Goal: Use online tool/utility: Utilize a website feature to perform a specific function

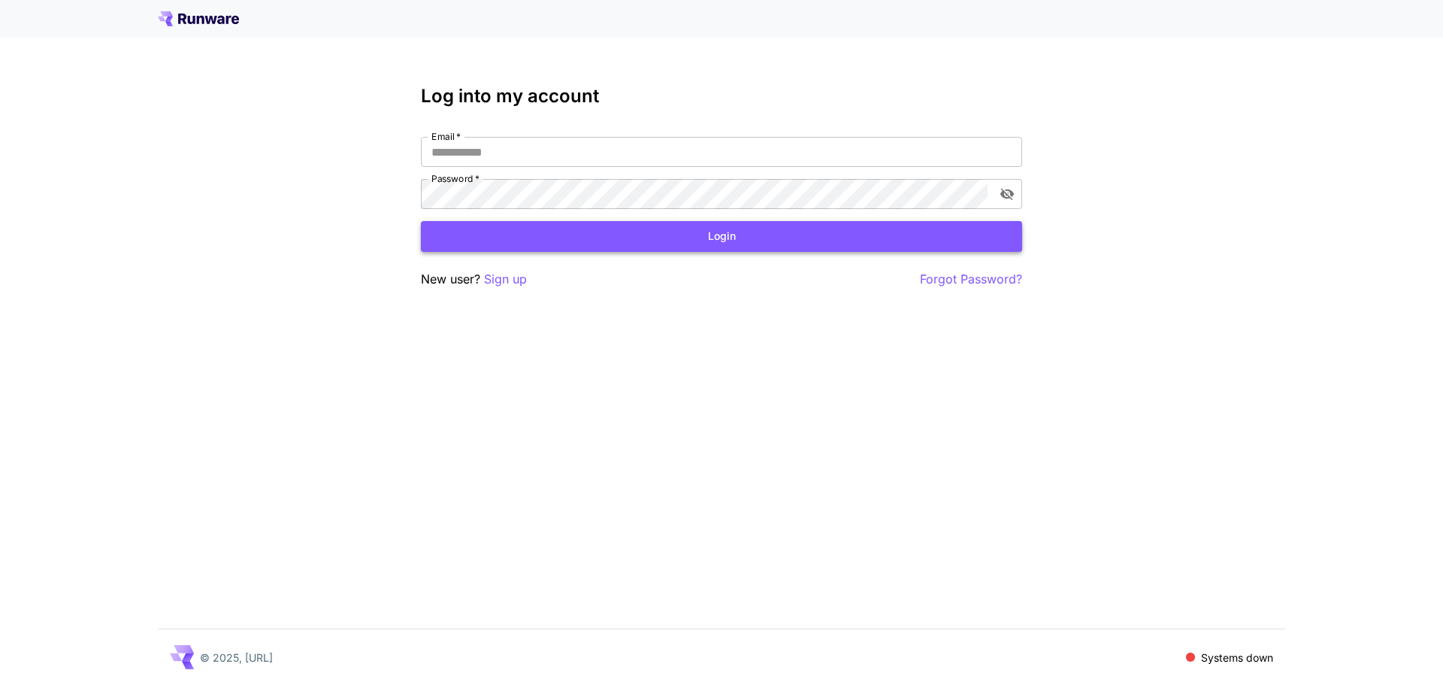
type input "**********"
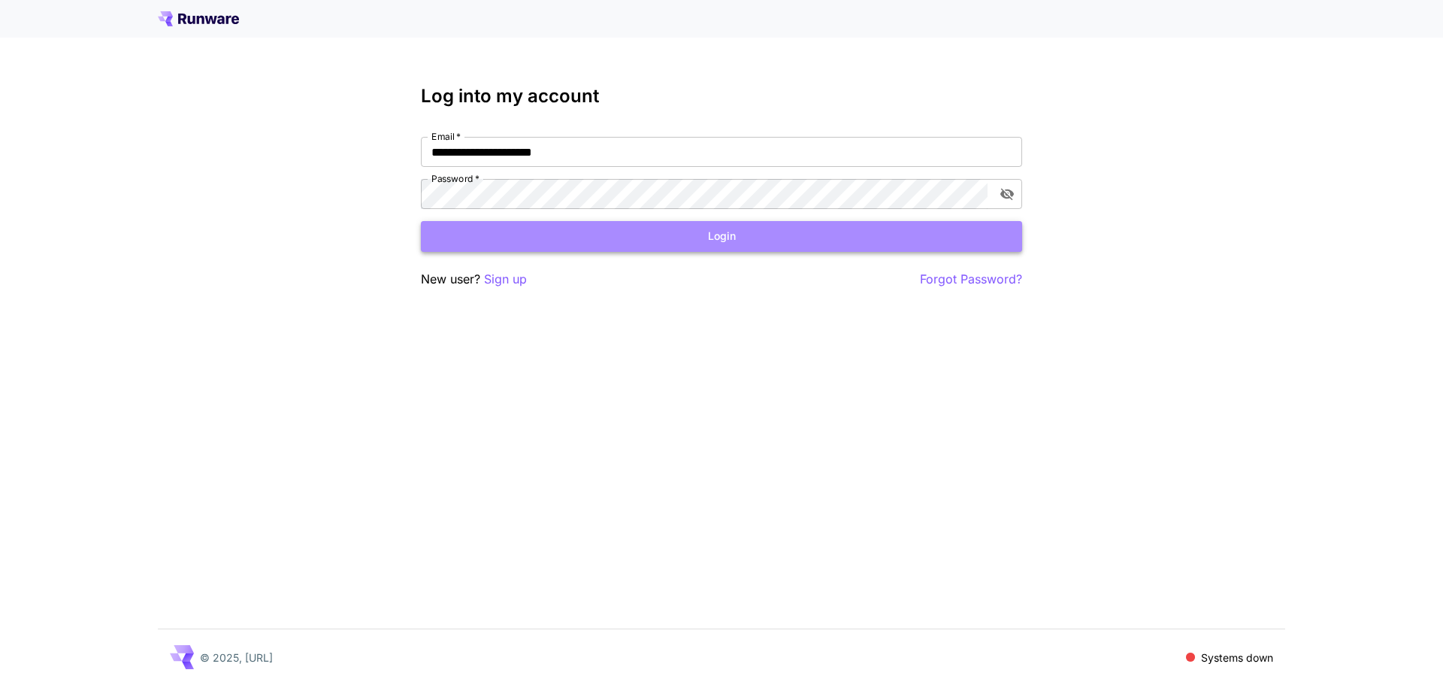
click at [538, 251] on button "Login" at bounding box center [721, 236] width 601 height 31
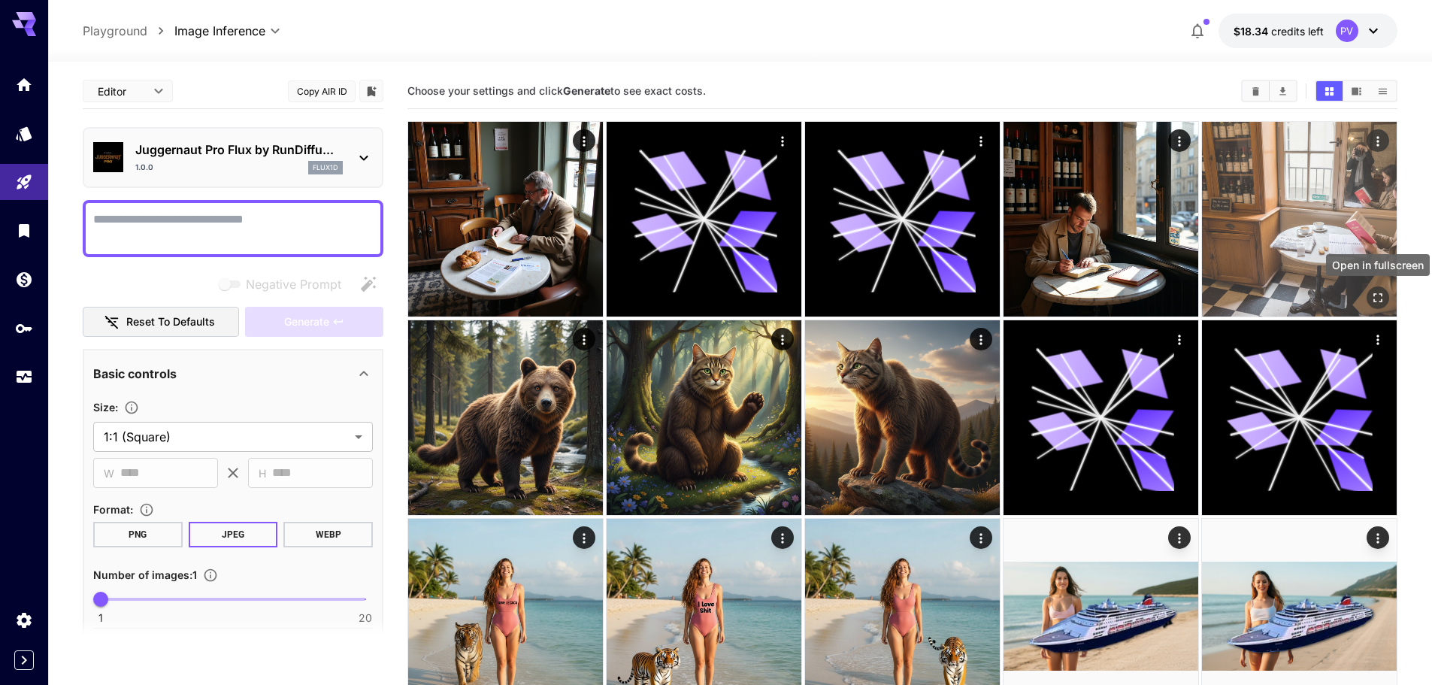
click at [803, 298] on button "Open in fullscreen" at bounding box center [1377, 297] width 23 height 23
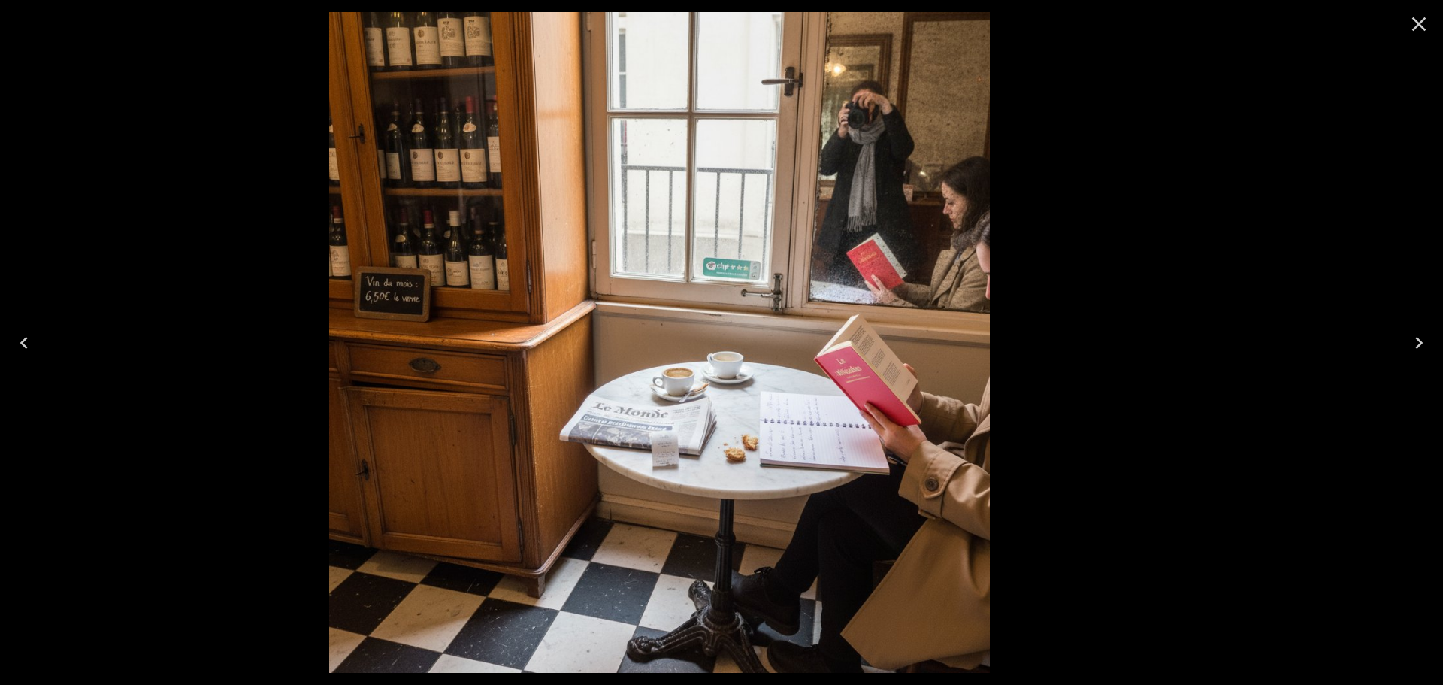
drag, startPoint x: 1418, startPoint y: 330, endPoint x: 785, endPoint y: 312, distance: 633.0
click at [803, 321] on div at bounding box center [721, 342] width 1443 height 685
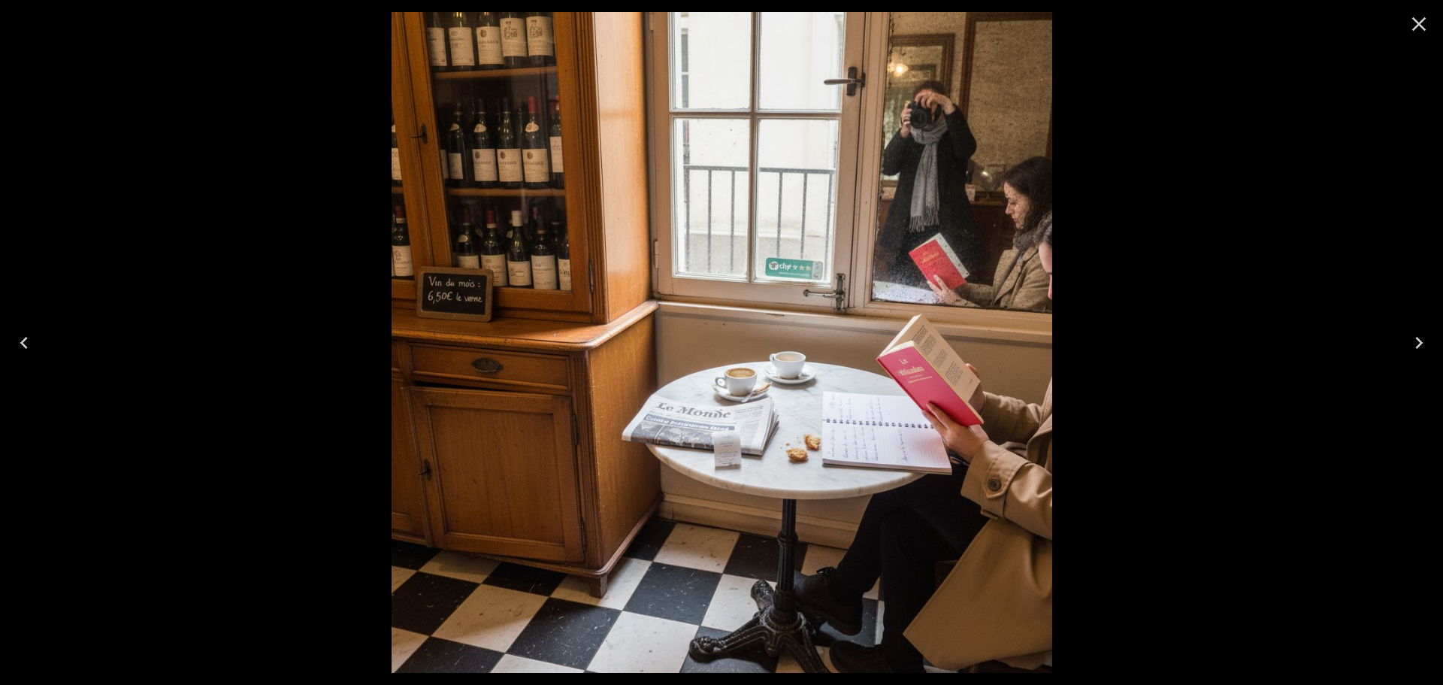
click at [803, 19] on icon "Close" at bounding box center [1419, 24] width 14 height 14
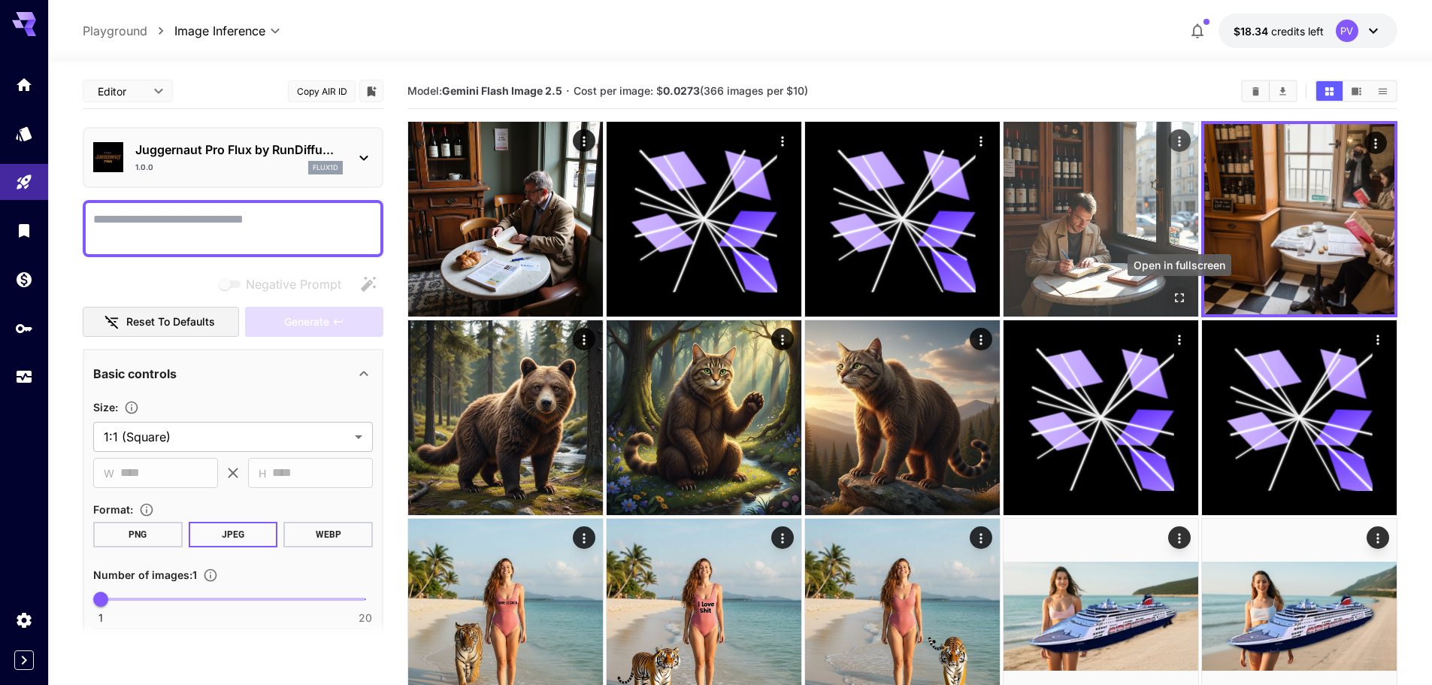
click at [803, 289] on button "Open in fullscreen" at bounding box center [1179, 297] width 23 height 23
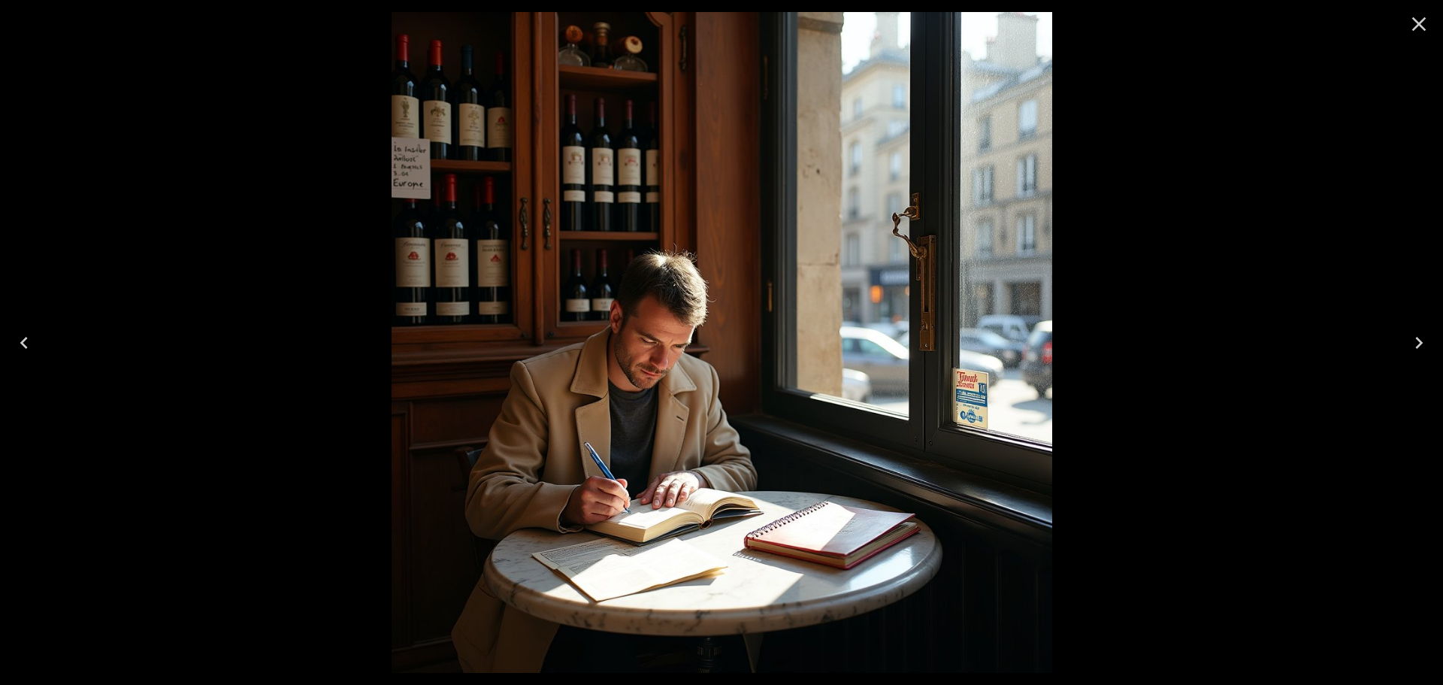
click at [803, 35] on icon "Close" at bounding box center [1419, 24] width 24 height 24
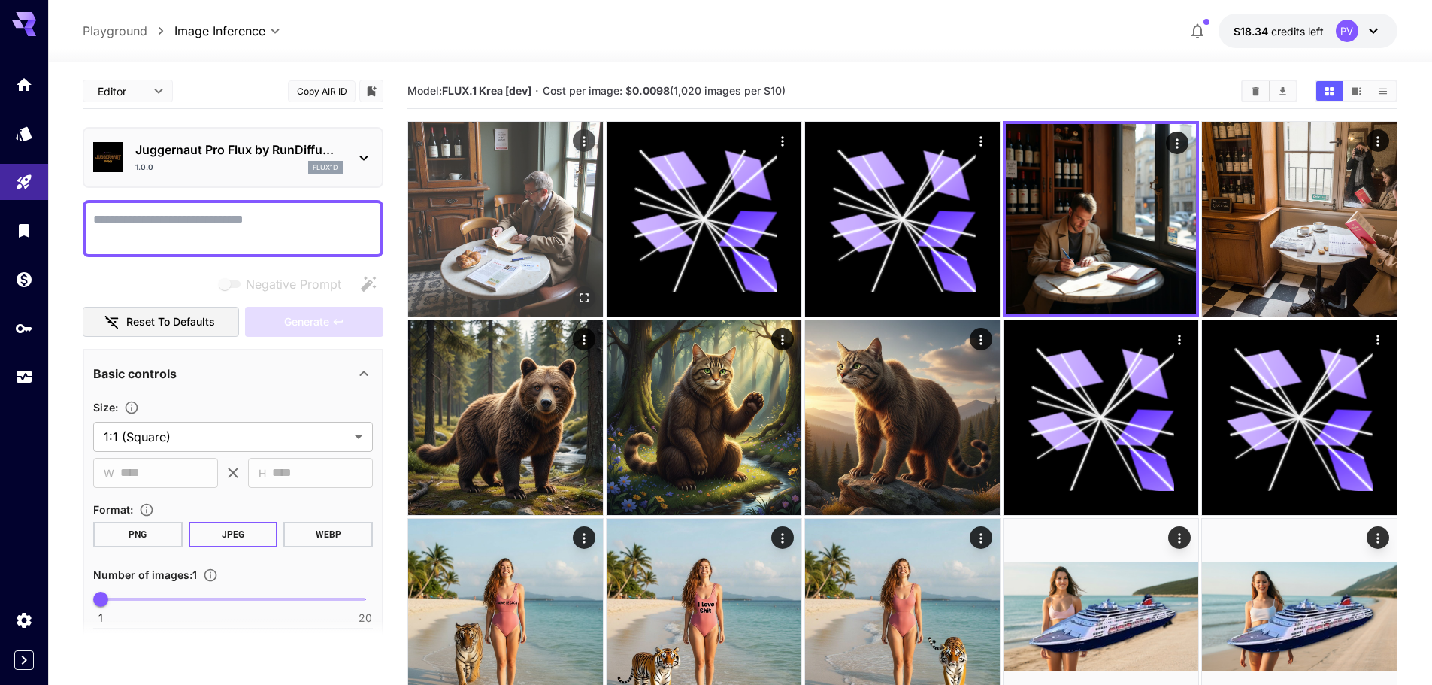
click at [588, 233] on img at bounding box center [505, 219] width 195 height 195
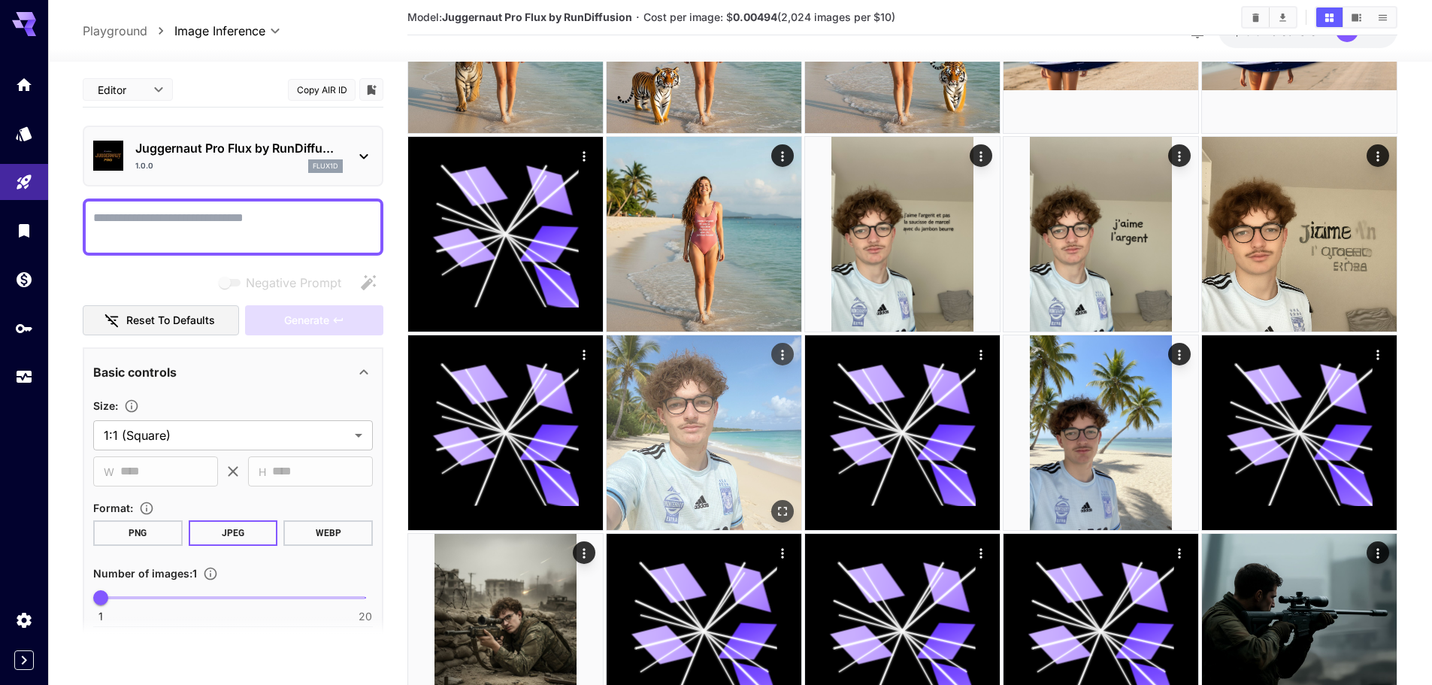
scroll to position [902, 0]
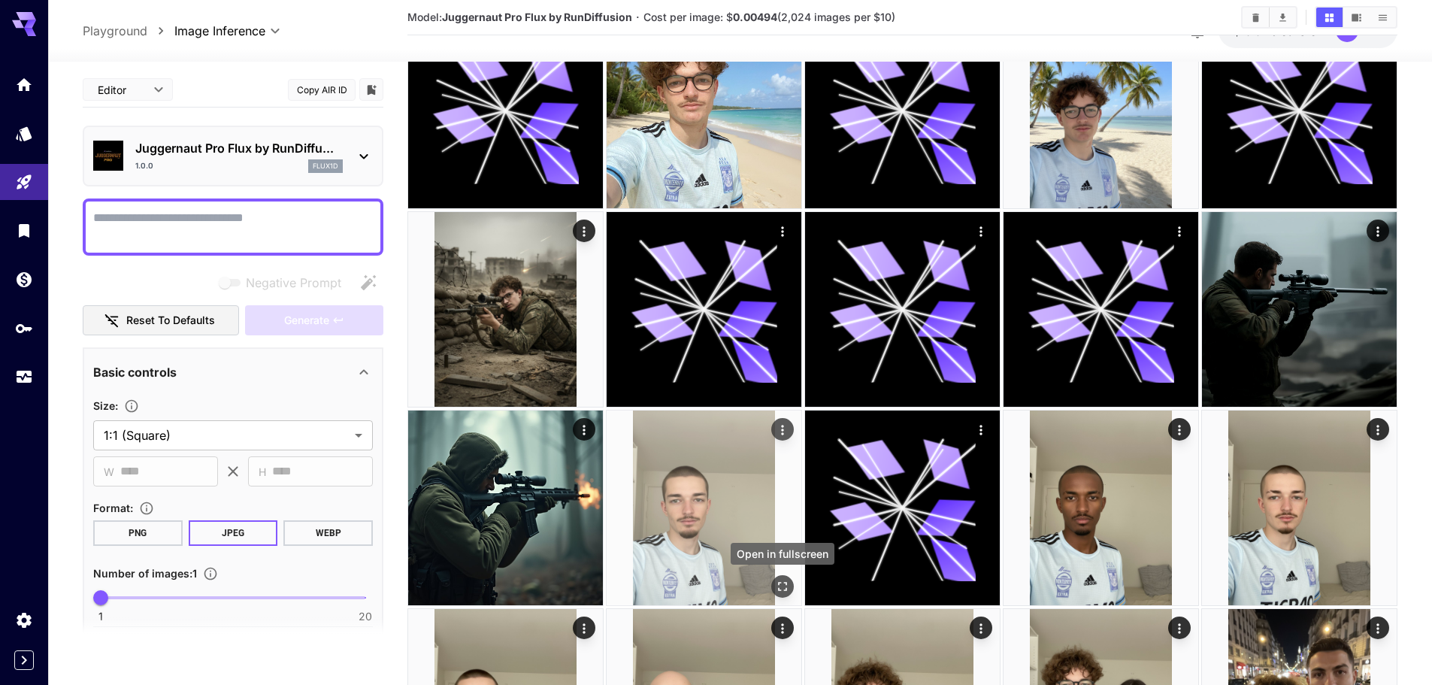
click at [789, 585] on icon "Open in fullscreen" at bounding box center [782, 586] width 15 height 15
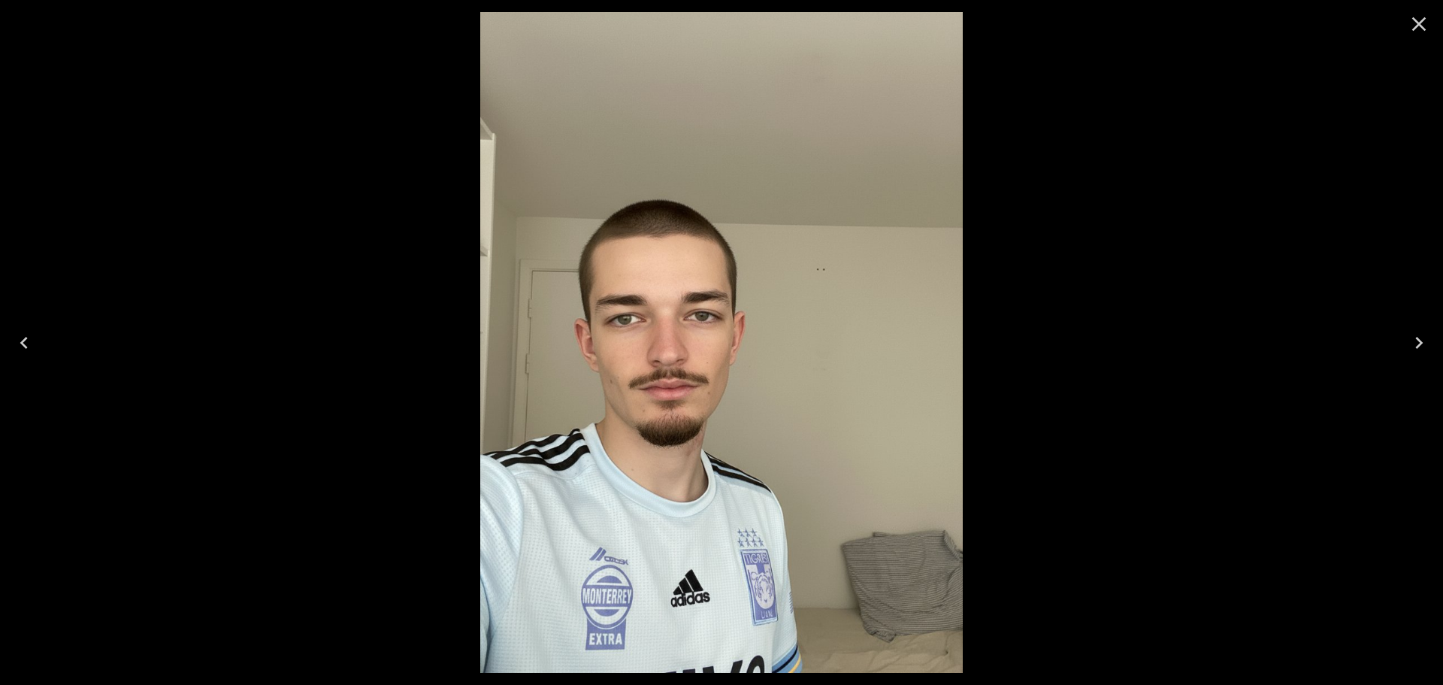
click at [803, 26] on button "Close" at bounding box center [1419, 24] width 36 height 36
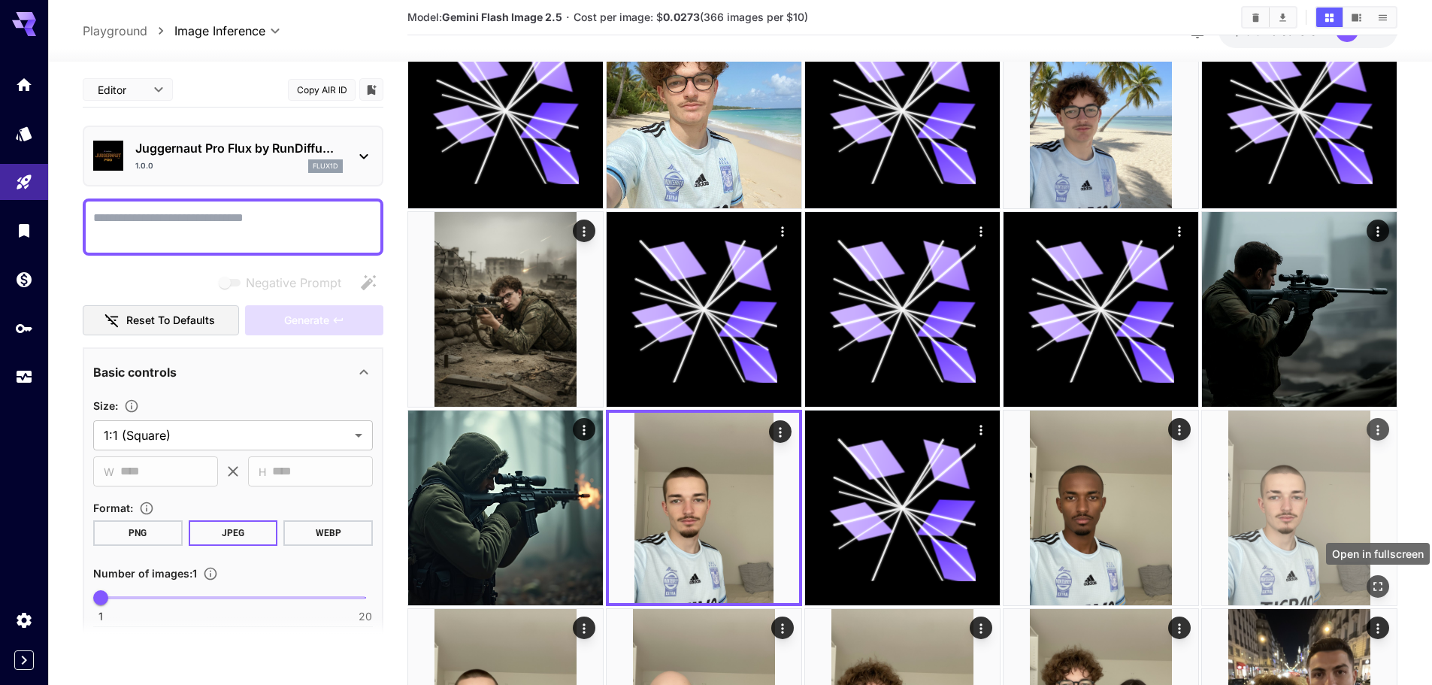
click at [803, 583] on icon "Open in fullscreen" at bounding box center [1377, 586] width 15 height 15
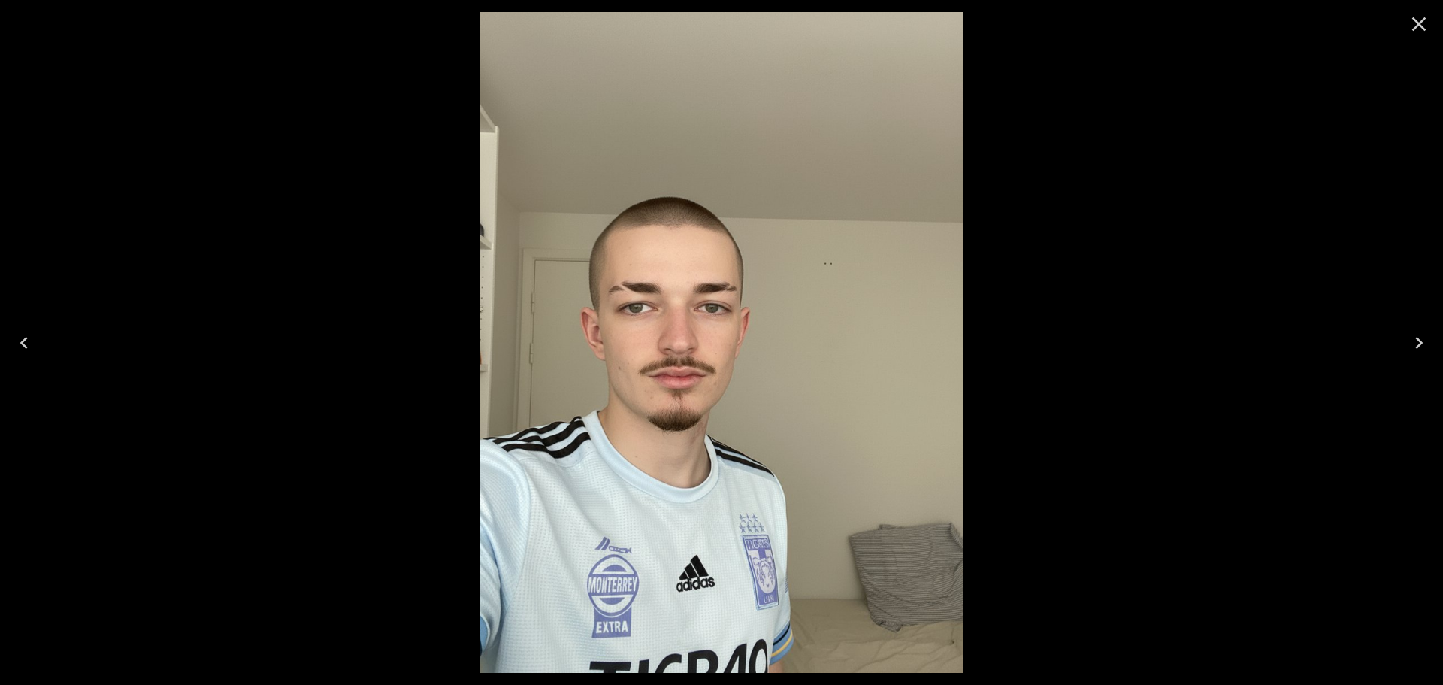
click at [803, 23] on icon "Close" at bounding box center [1419, 24] width 24 height 24
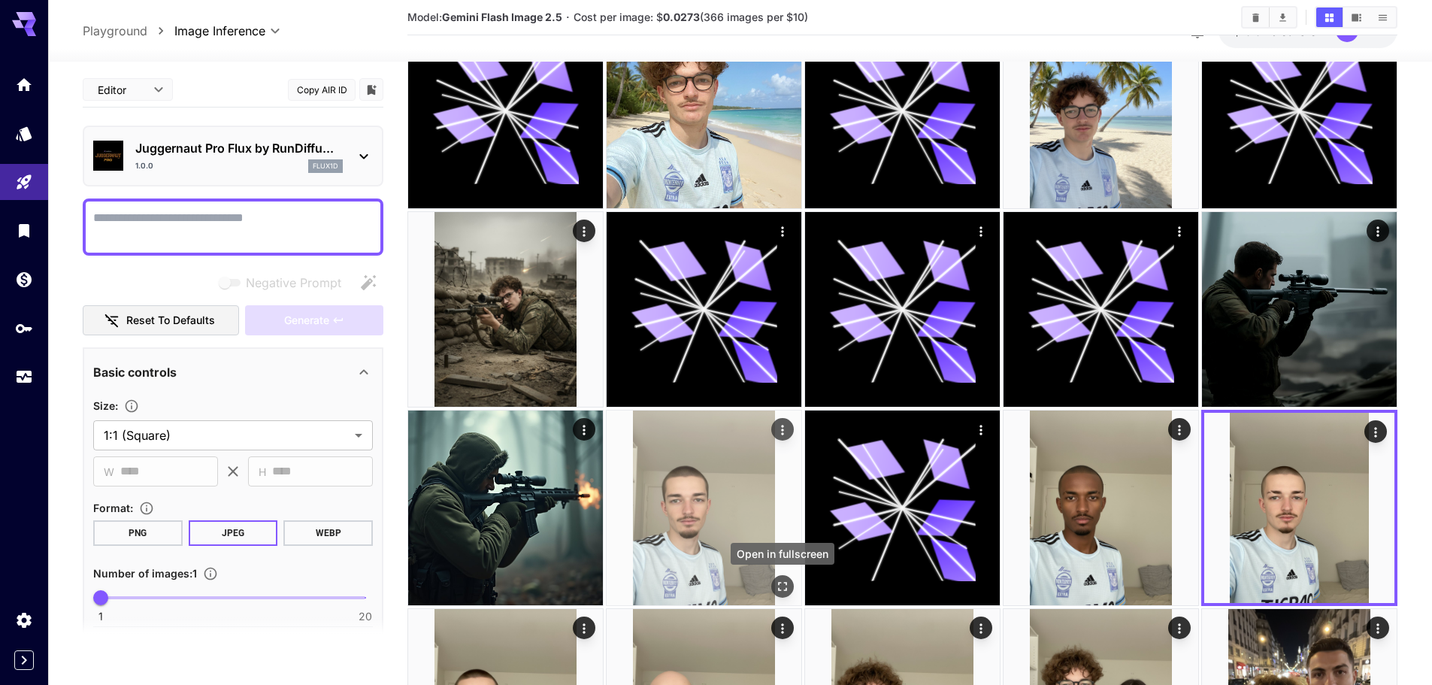
click at [773, 591] on button "Open in fullscreen" at bounding box center [782, 586] width 23 height 23
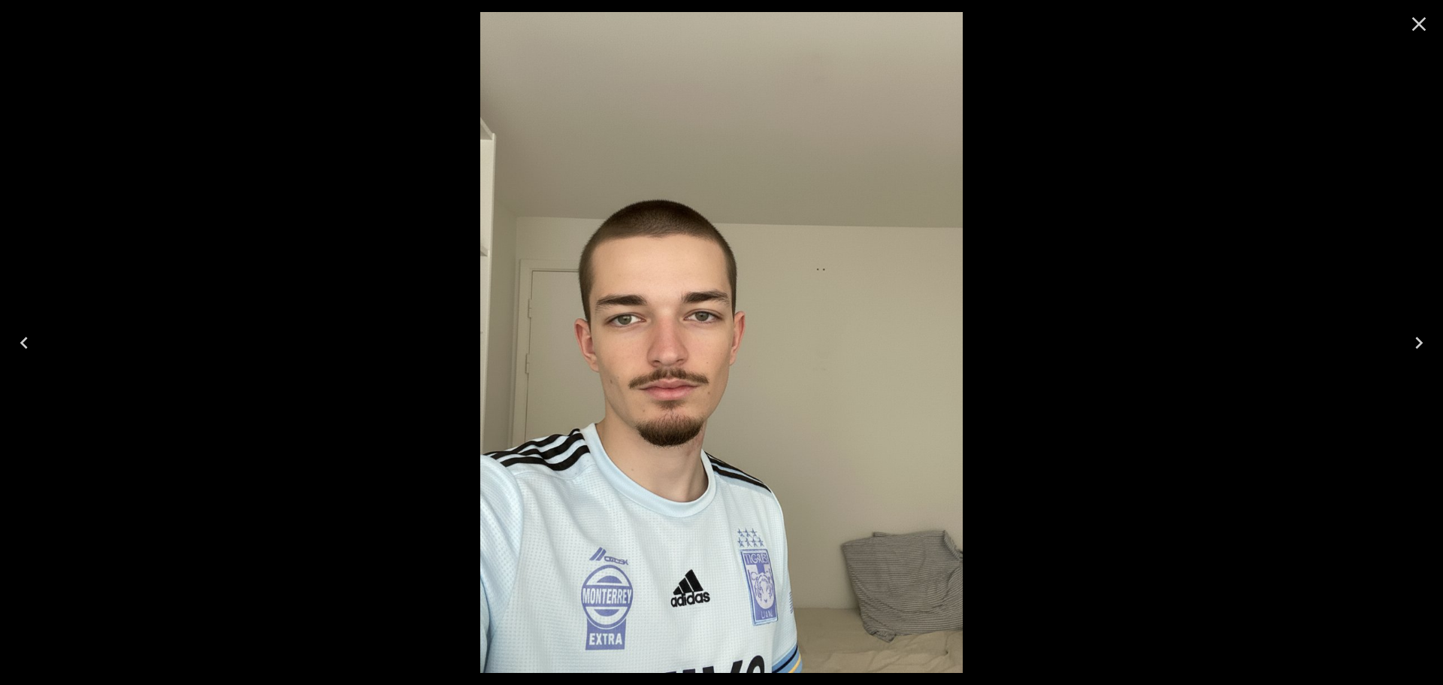
click at [803, 20] on icon "Close" at bounding box center [1419, 24] width 24 height 24
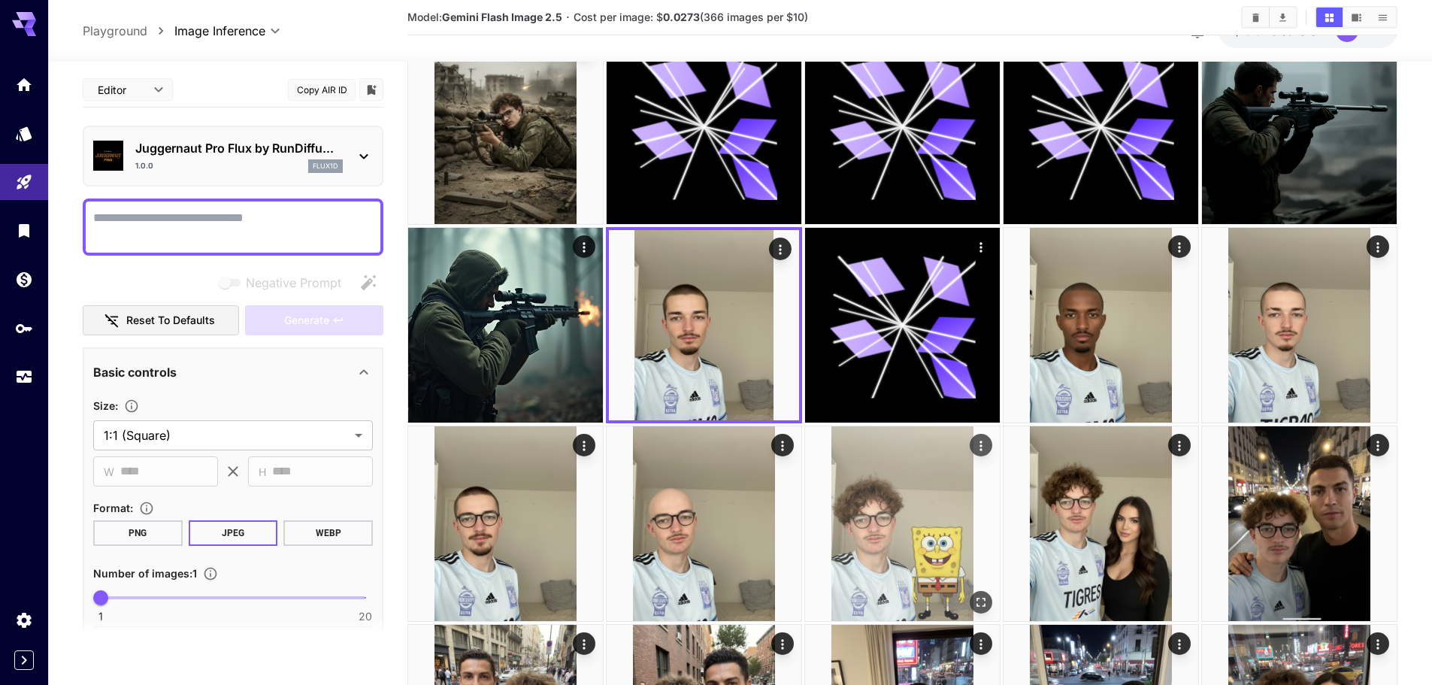
scroll to position [1278, 0]
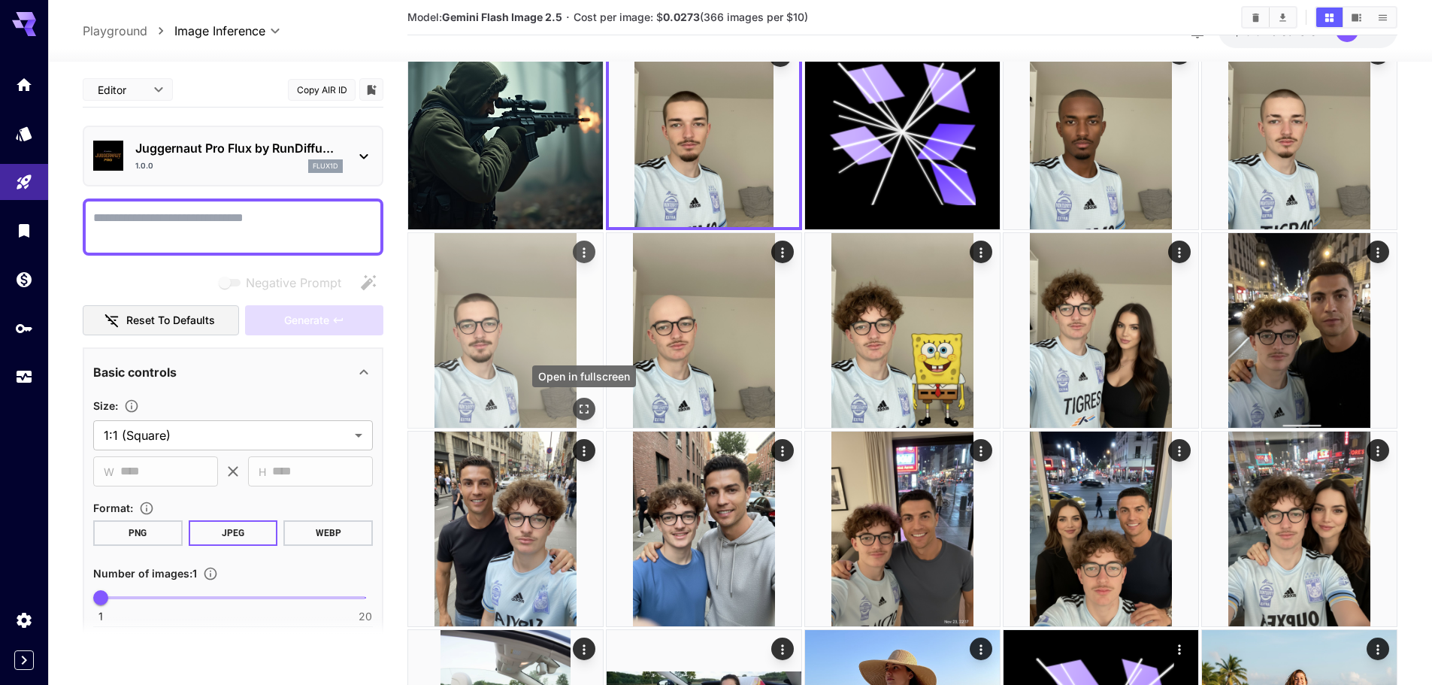
click at [583, 406] on icon "Open in fullscreen" at bounding box center [583, 408] width 15 height 15
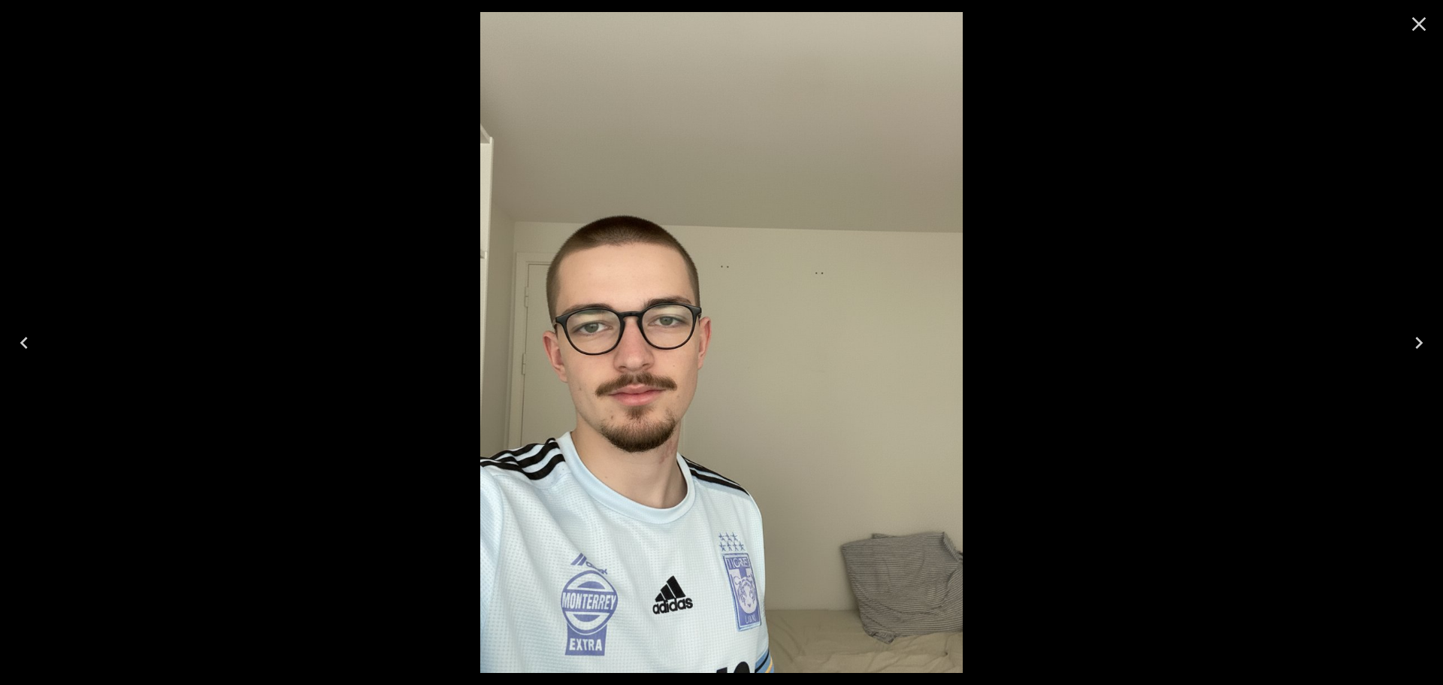
click at [803, 27] on icon "Close" at bounding box center [1419, 24] width 24 height 24
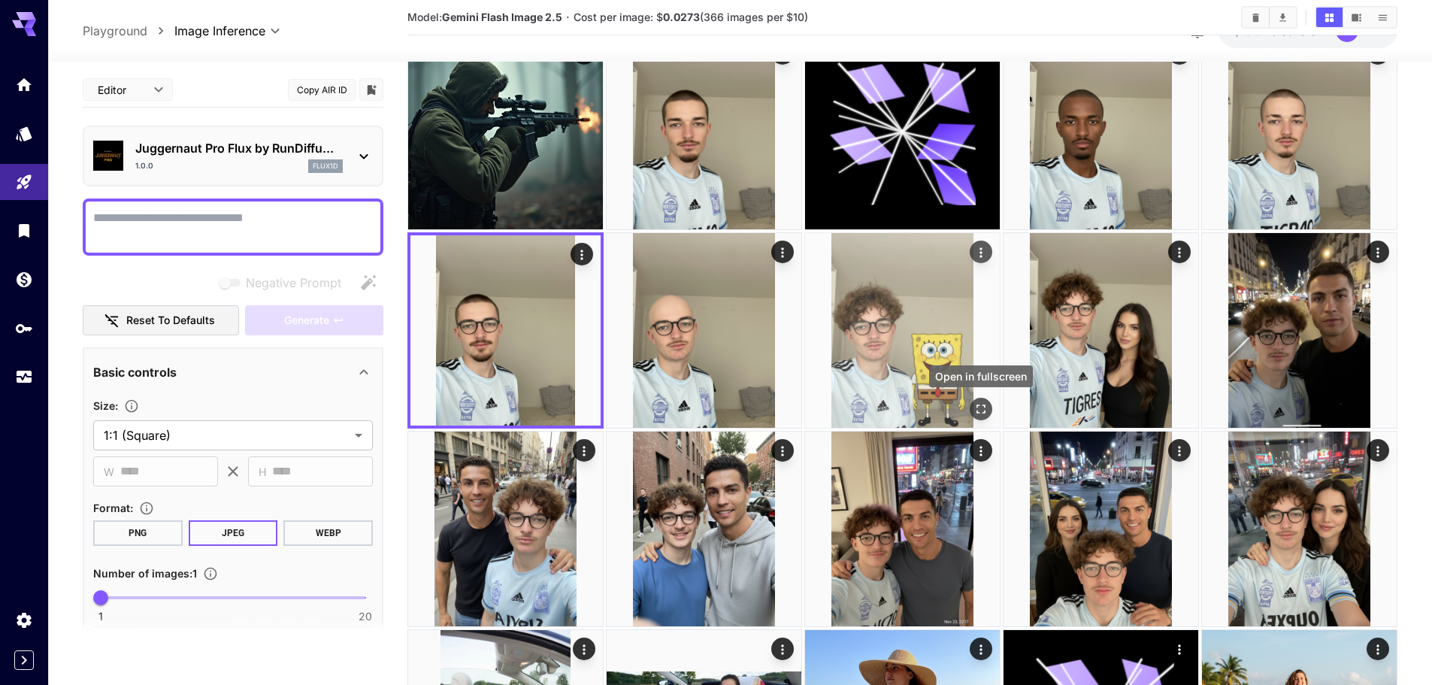
click at [803, 401] on icon "Open in fullscreen" at bounding box center [980, 408] width 15 height 15
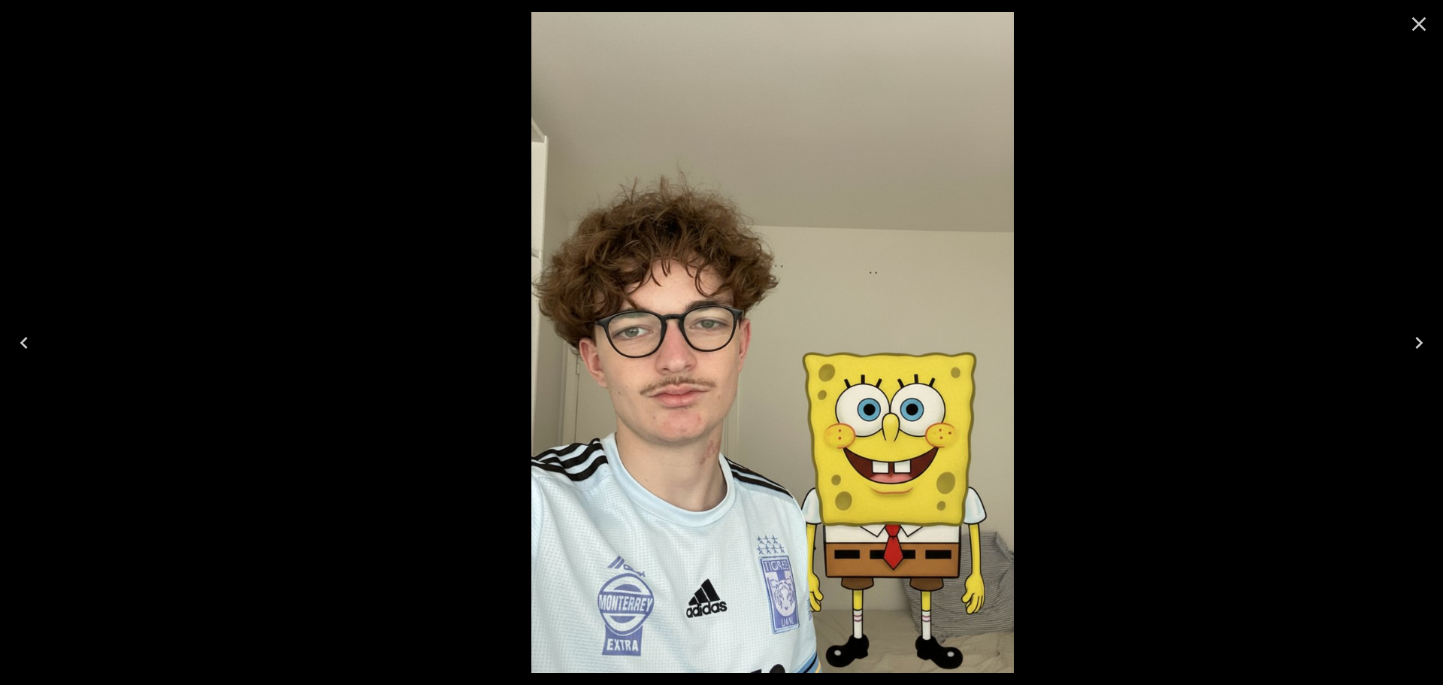
drag, startPoint x: 432, startPoint y: 436, endPoint x: 508, endPoint y: 446, distance: 76.6
click at [508, 446] on div at bounding box center [772, 342] width 1443 height 685
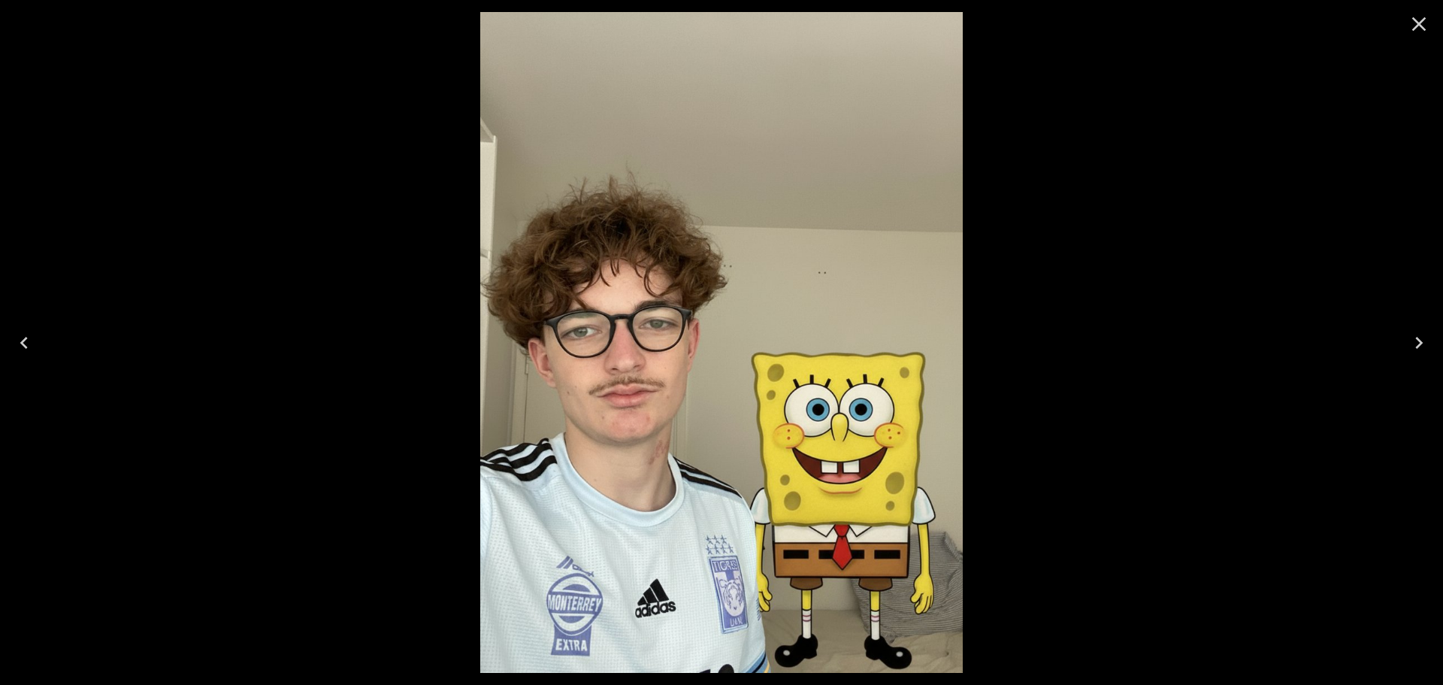
click at [803, 28] on icon "Close" at bounding box center [1419, 24] width 14 height 14
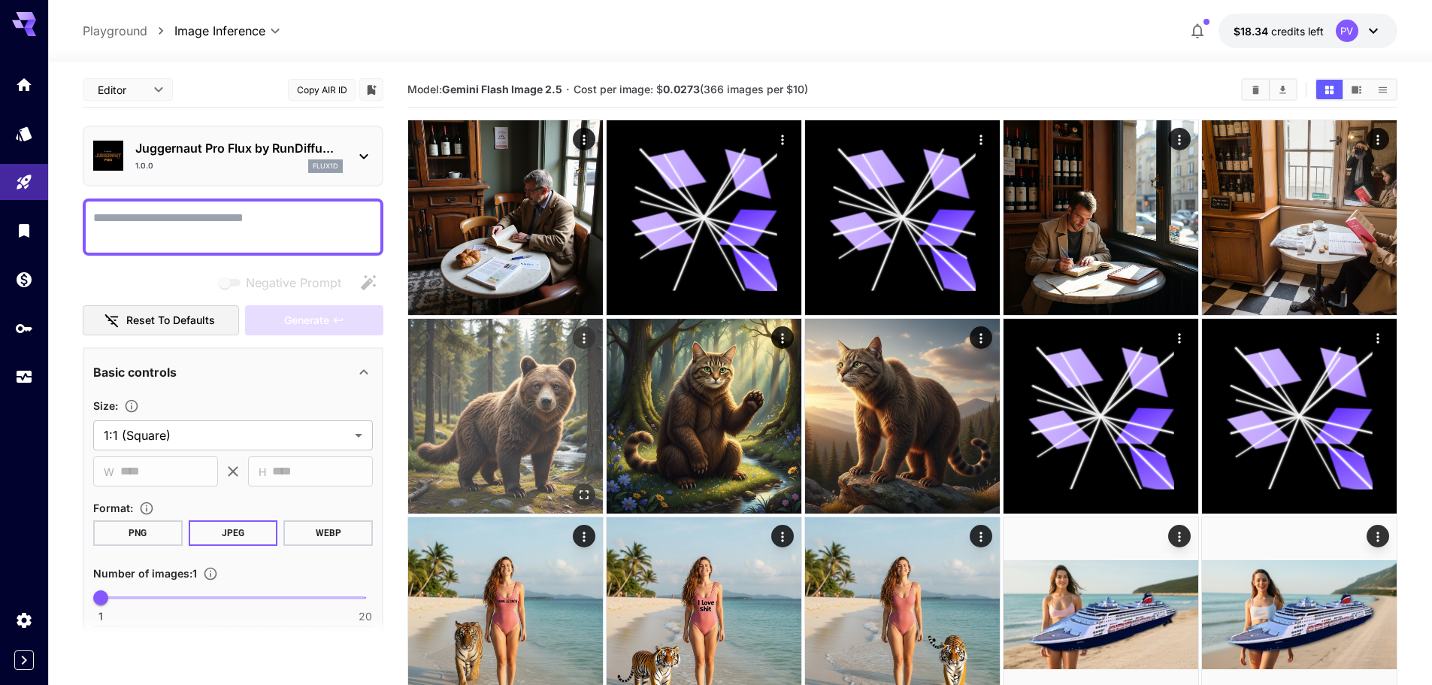
scroll to position [0, 0]
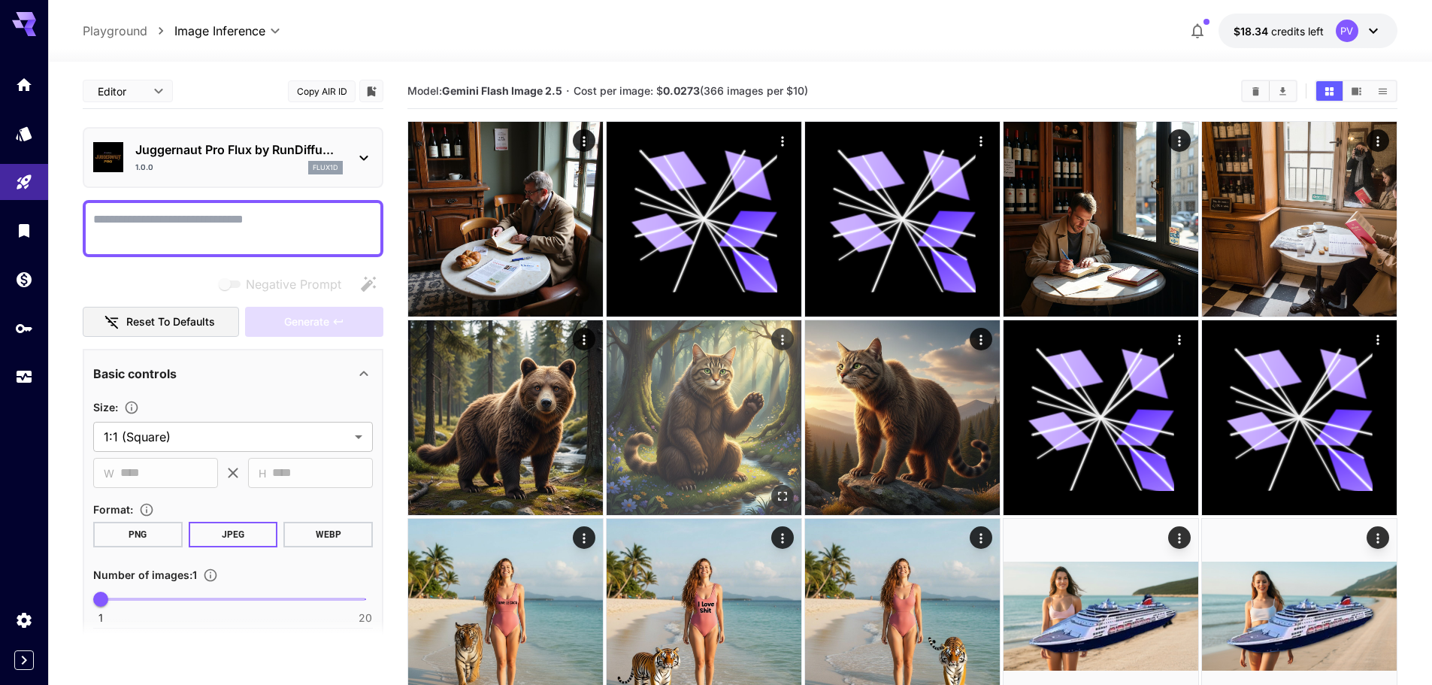
click at [739, 470] on img at bounding box center [703, 417] width 195 height 195
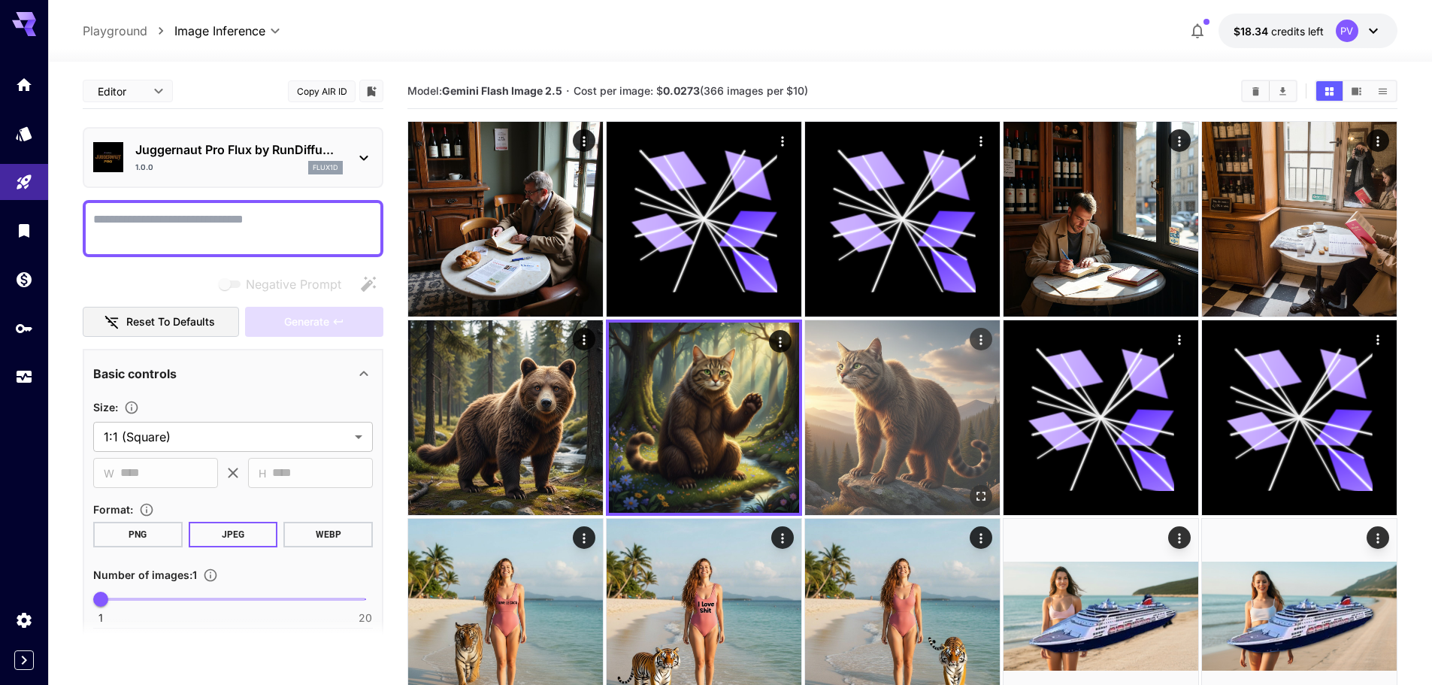
click at [803, 368] on img at bounding box center [902, 417] width 195 height 195
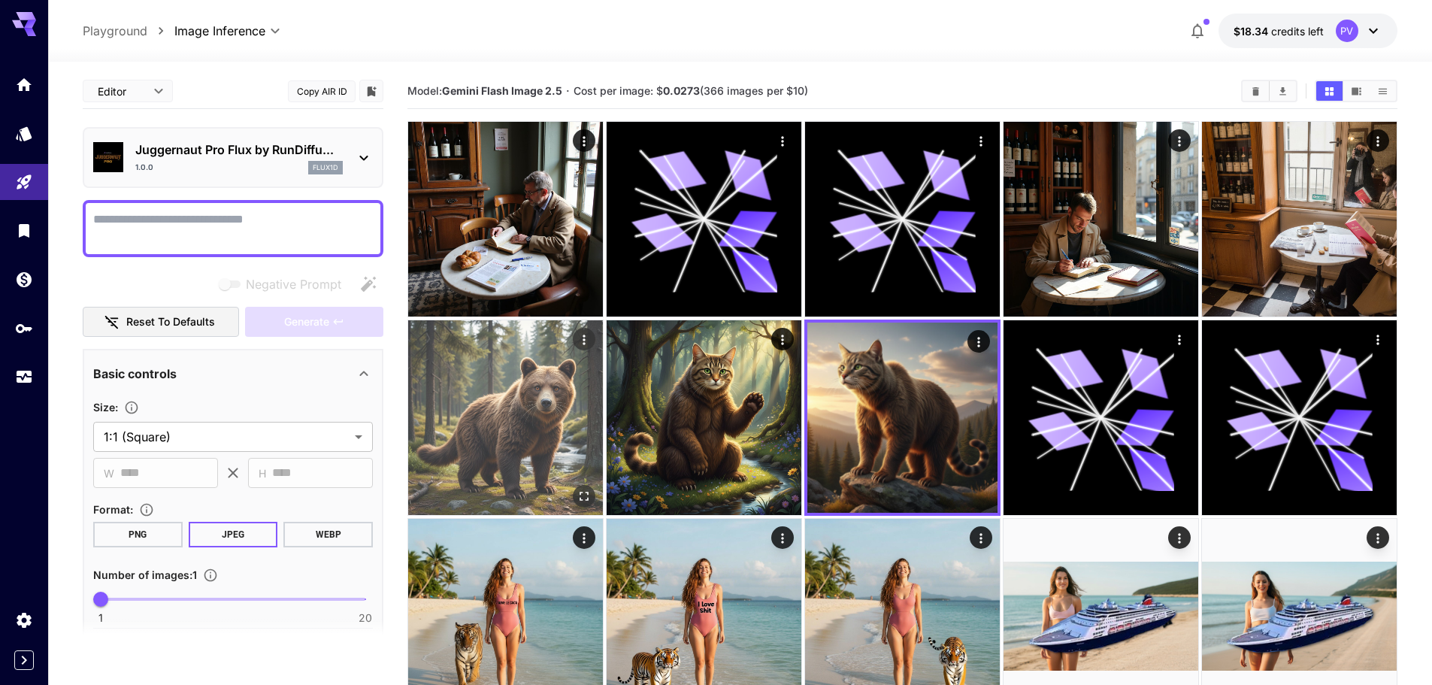
click at [534, 451] on img at bounding box center [505, 417] width 195 height 195
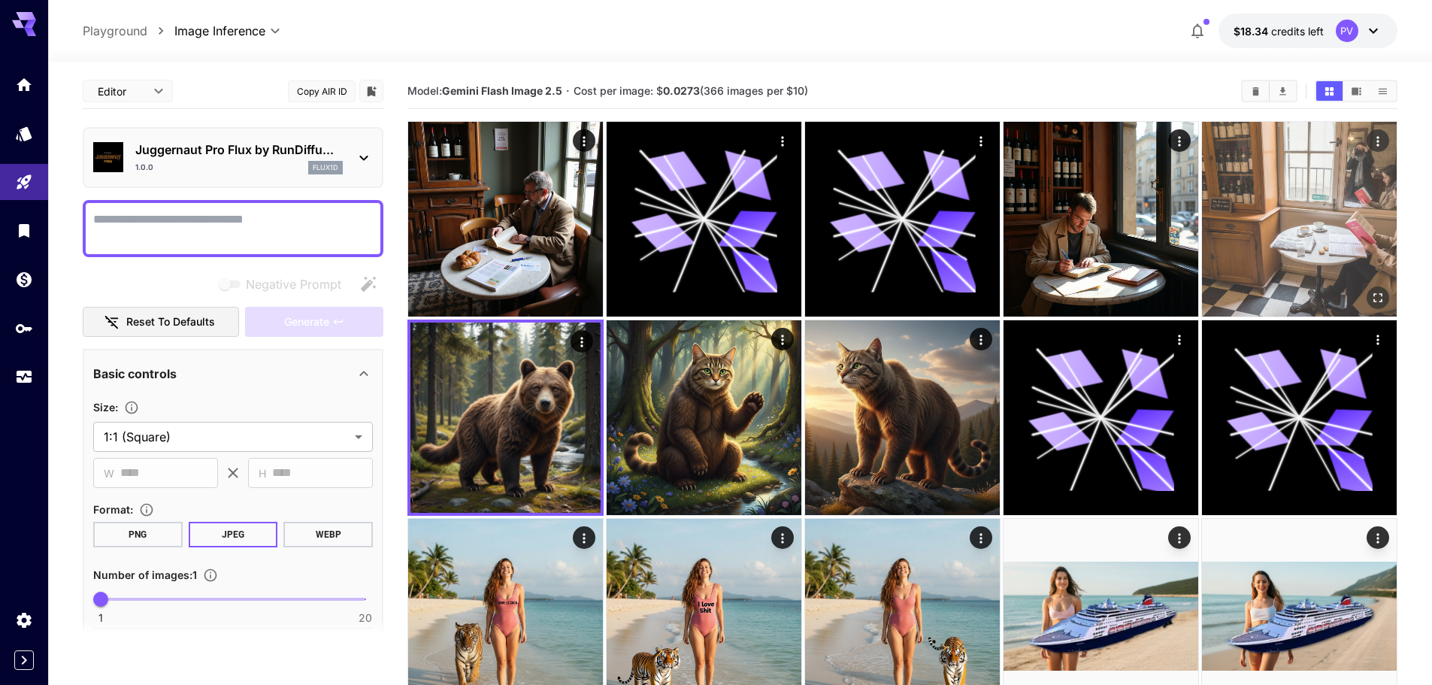
click at [803, 216] on img at bounding box center [1299, 219] width 195 height 195
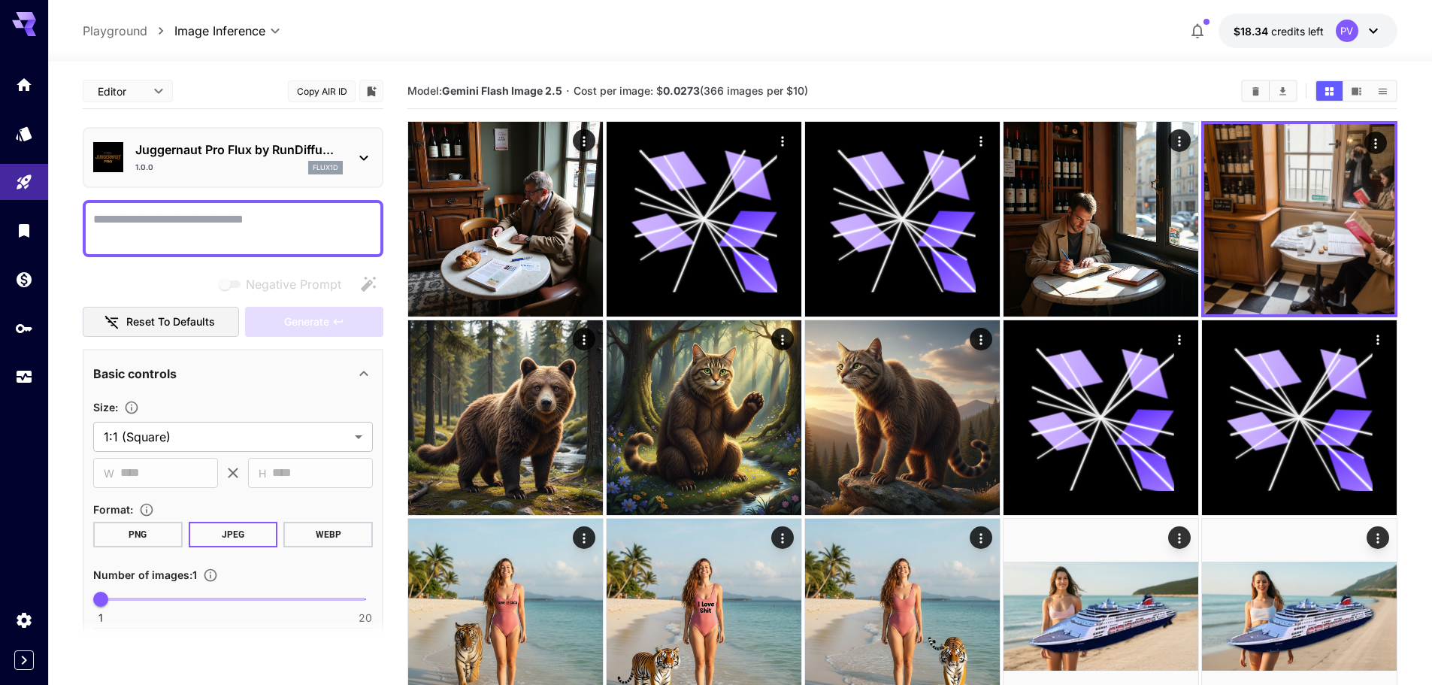
click at [249, 146] on p "Juggernaut Pro Flux by RunDiffu..." at bounding box center [238, 150] width 207 height 18
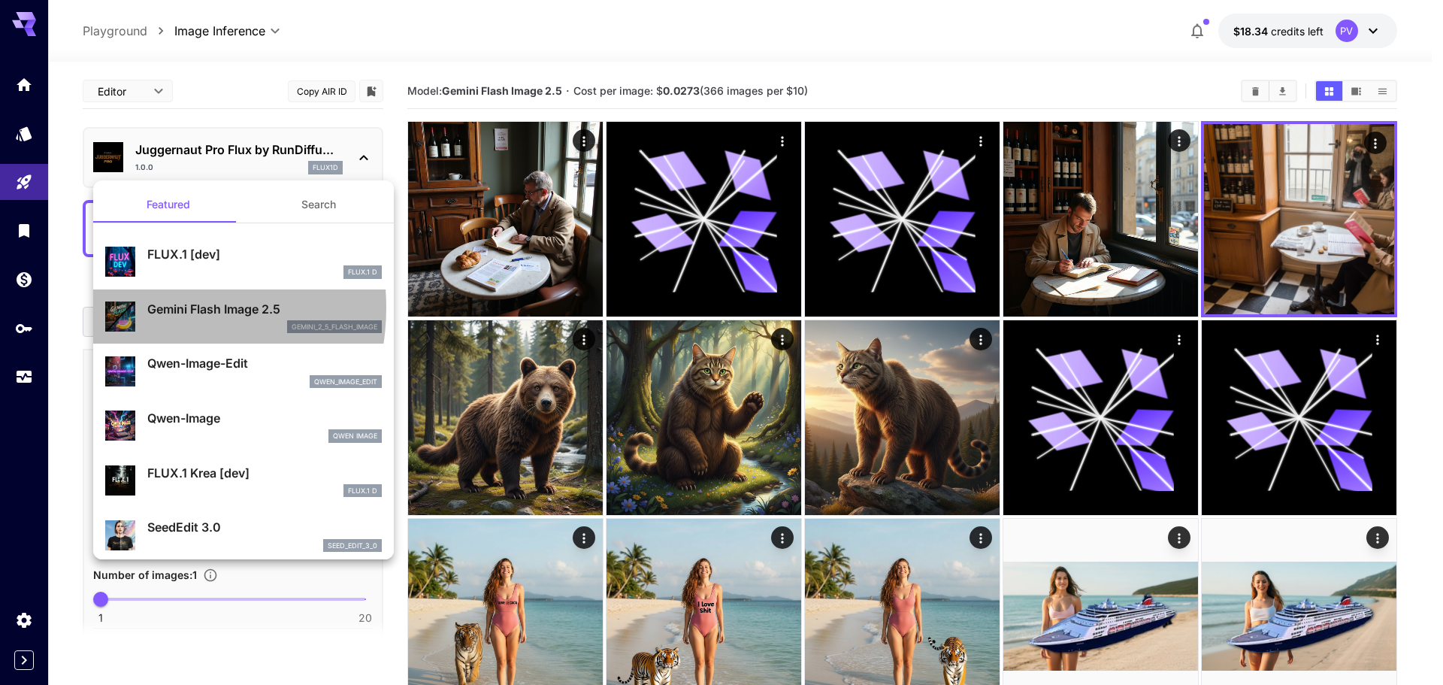
drag, startPoint x: 145, startPoint y: 307, endPoint x: 180, endPoint y: 308, distance: 34.6
click at [180, 308] on div "Gemini Flash Image 2.5 gemini_2_5_flash_image" at bounding box center [243, 317] width 277 height 46
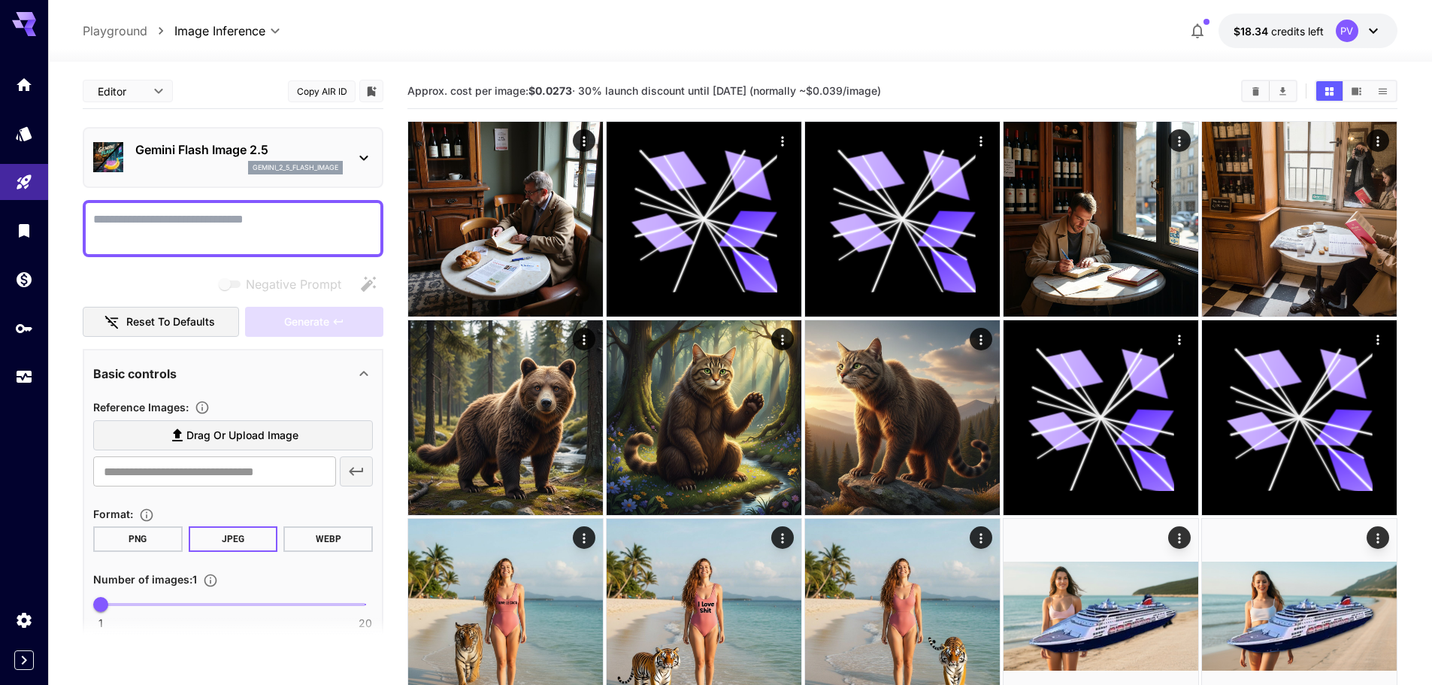
click at [193, 165] on div "gemini_2_5_flash_image" at bounding box center [238, 168] width 207 height 14
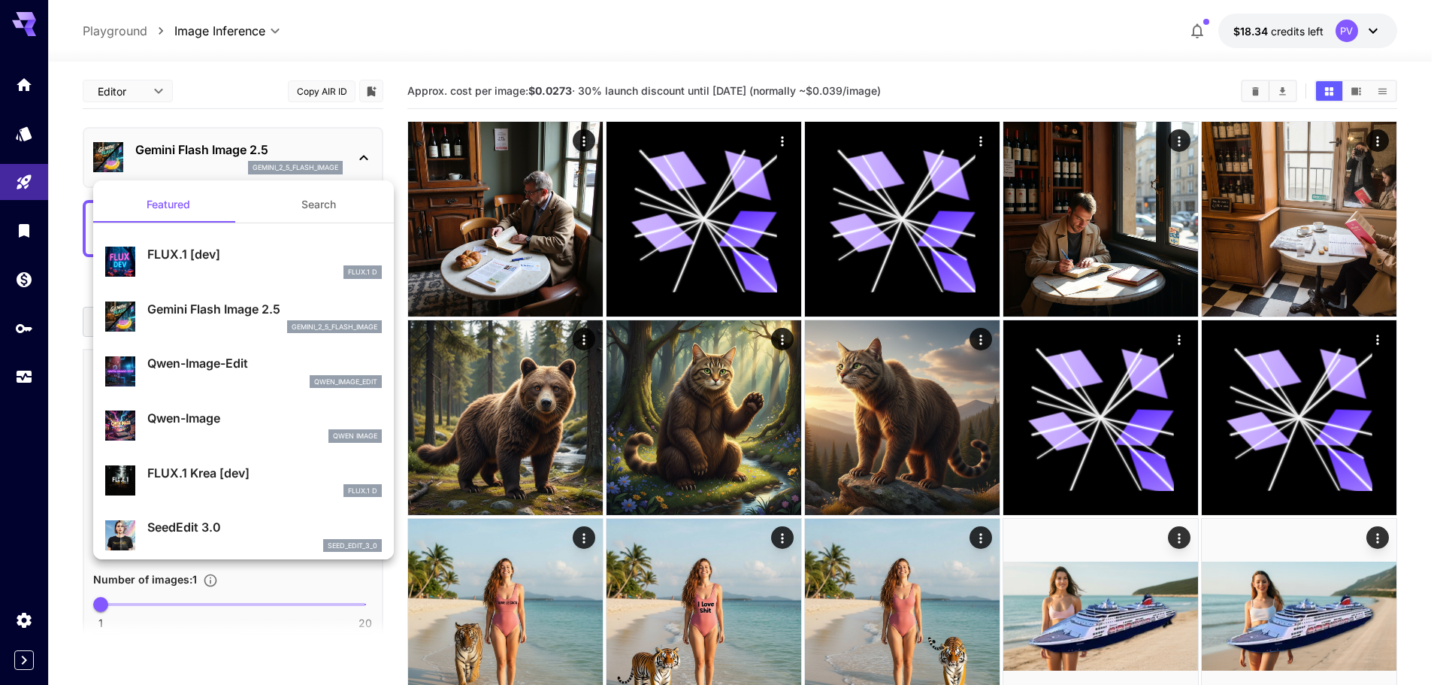
click at [193, 165] on div at bounding box center [721, 342] width 1443 height 685
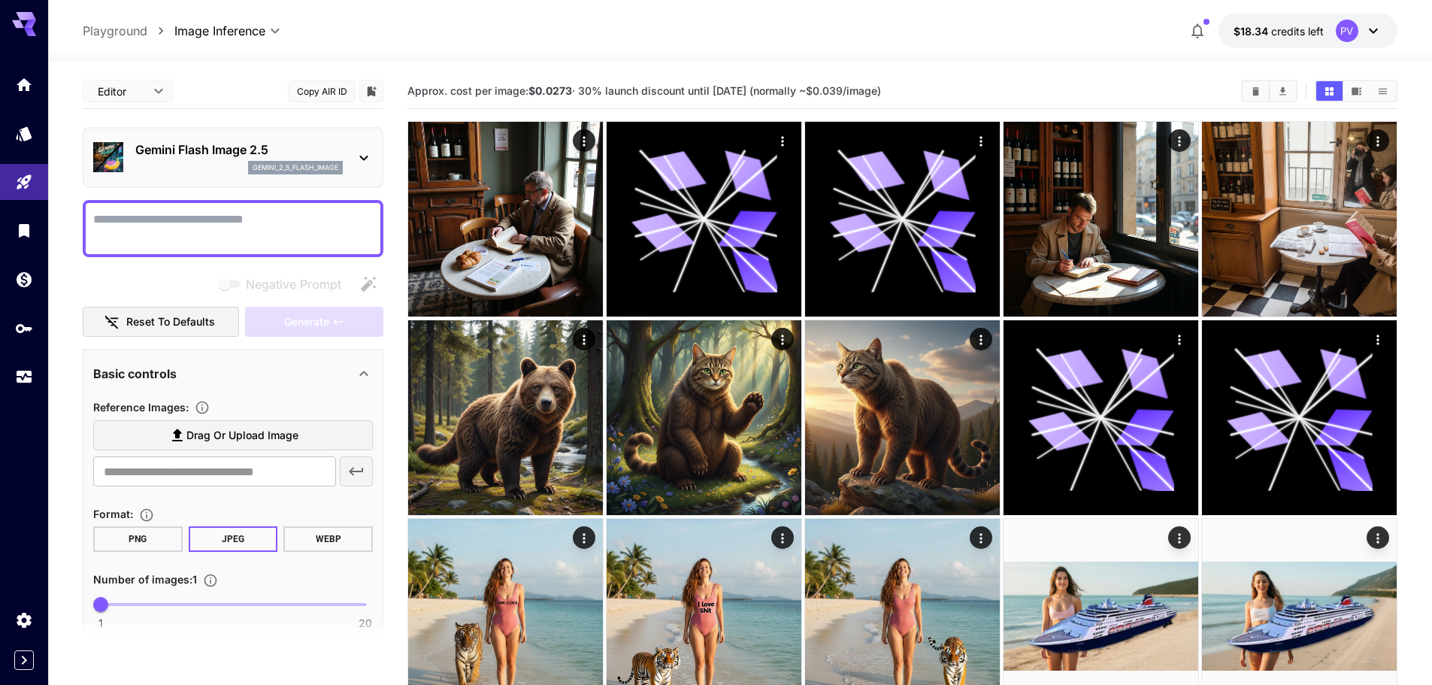
click at [168, 155] on p "Gemini Flash Image 2.5" at bounding box center [238, 150] width 207 height 18
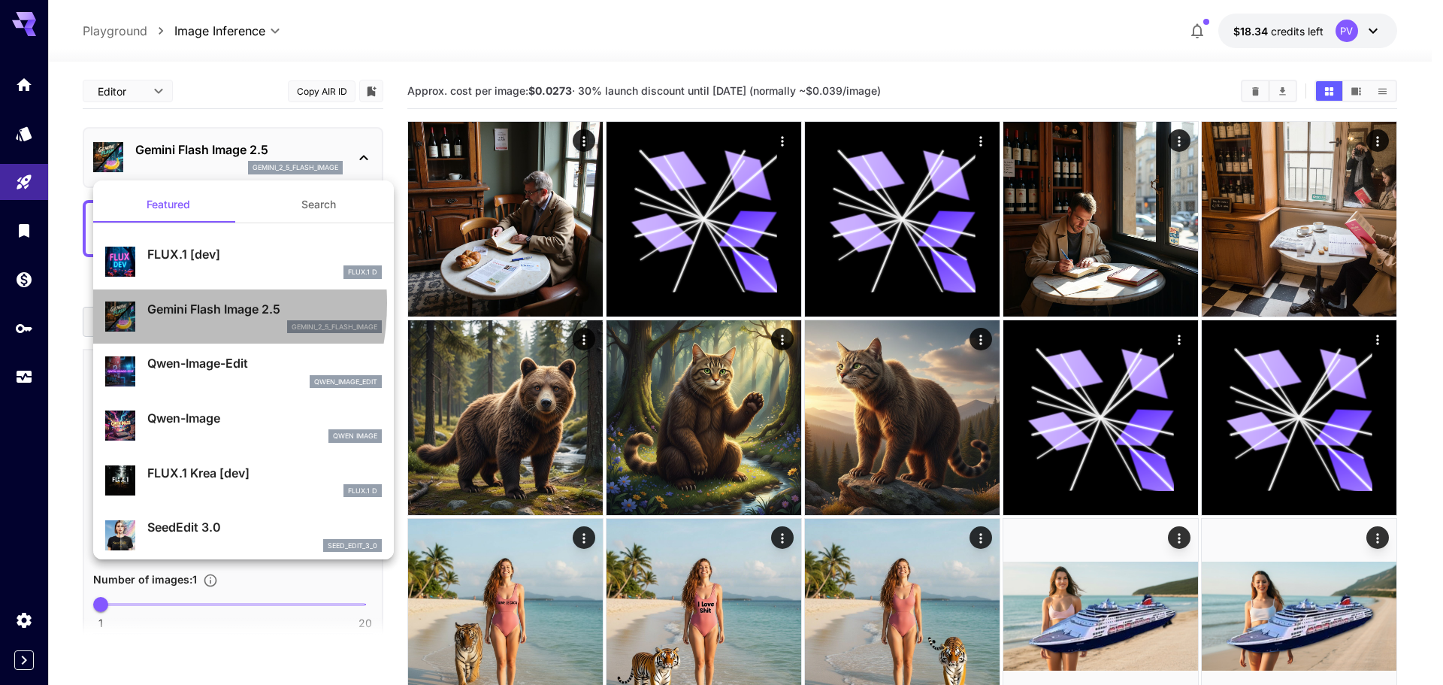
drag, startPoint x: 144, startPoint y: 304, endPoint x: 241, endPoint y: 310, distance: 97.9
click at [241, 310] on div "Gemini Flash Image 2.5 gemini_2_5_flash_image" at bounding box center [243, 317] width 277 height 46
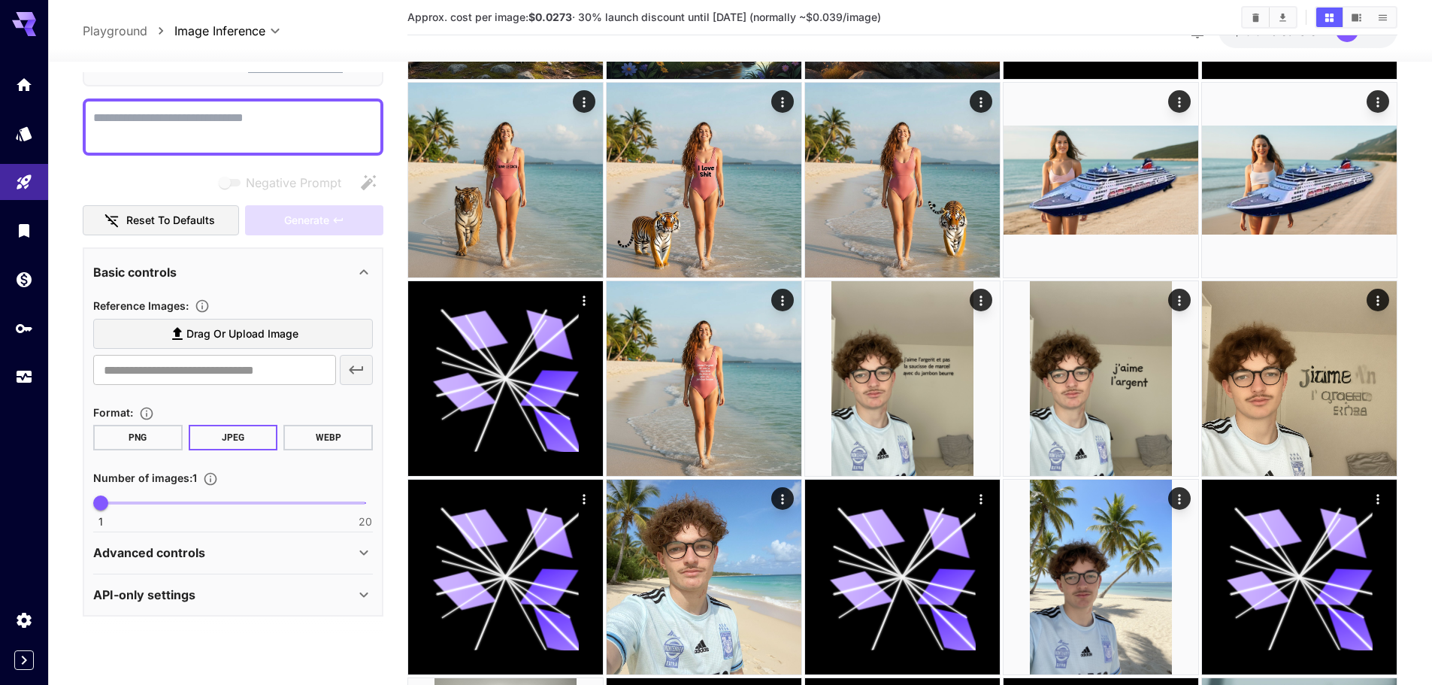
scroll to position [451, 0]
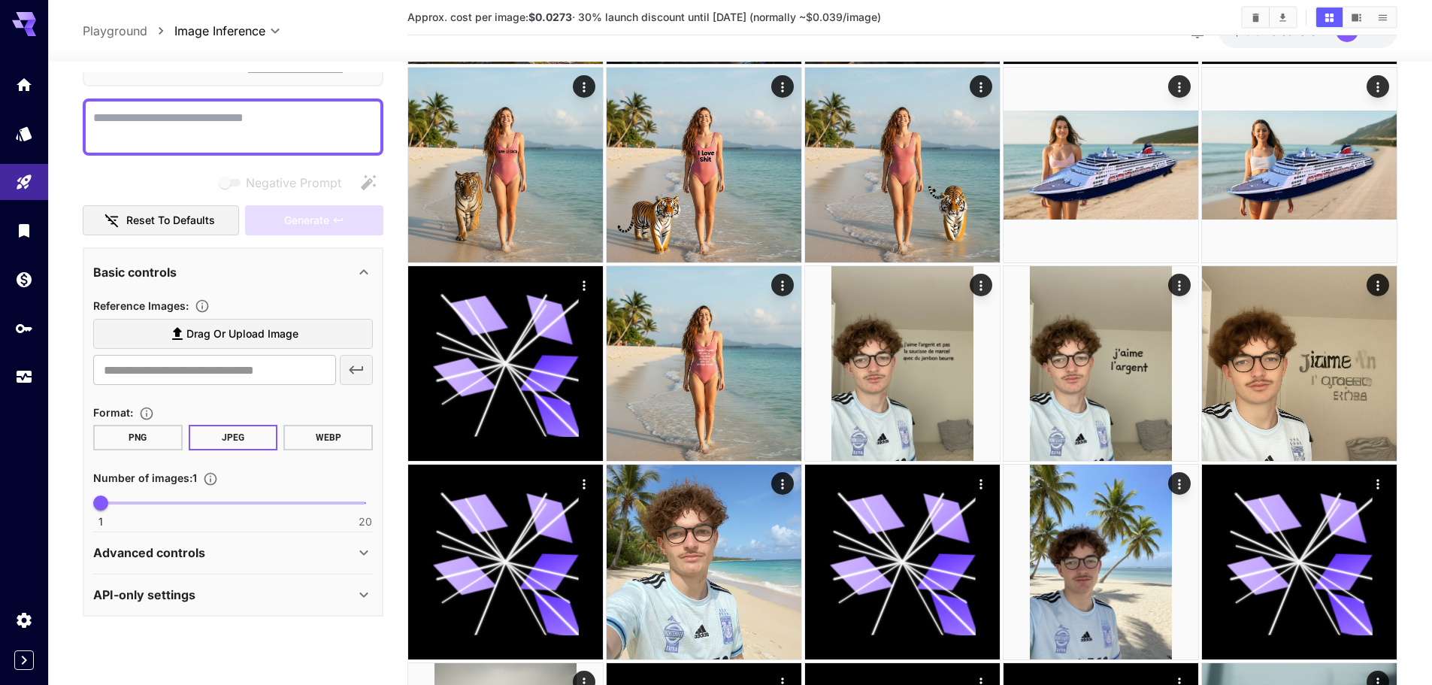
click at [169, 558] on p "Advanced controls" at bounding box center [149, 552] width 112 height 18
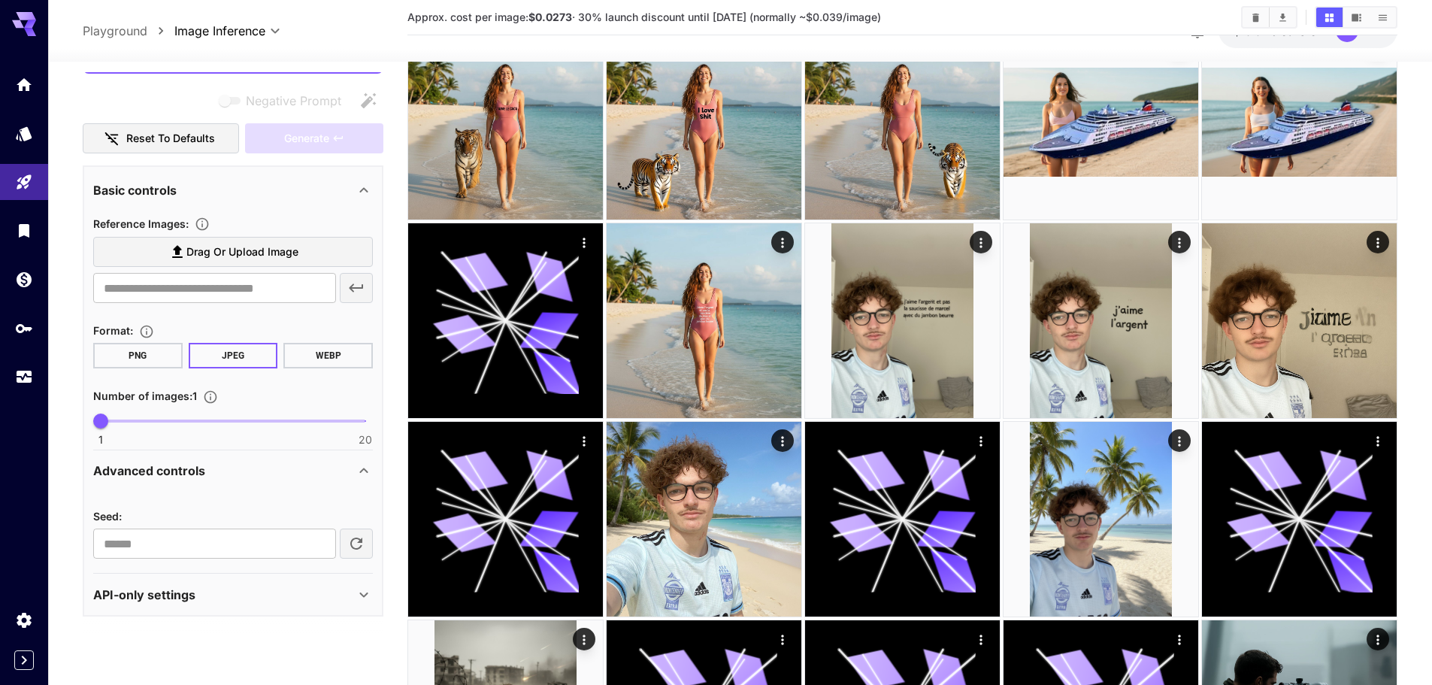
scroll to position [526, 0]
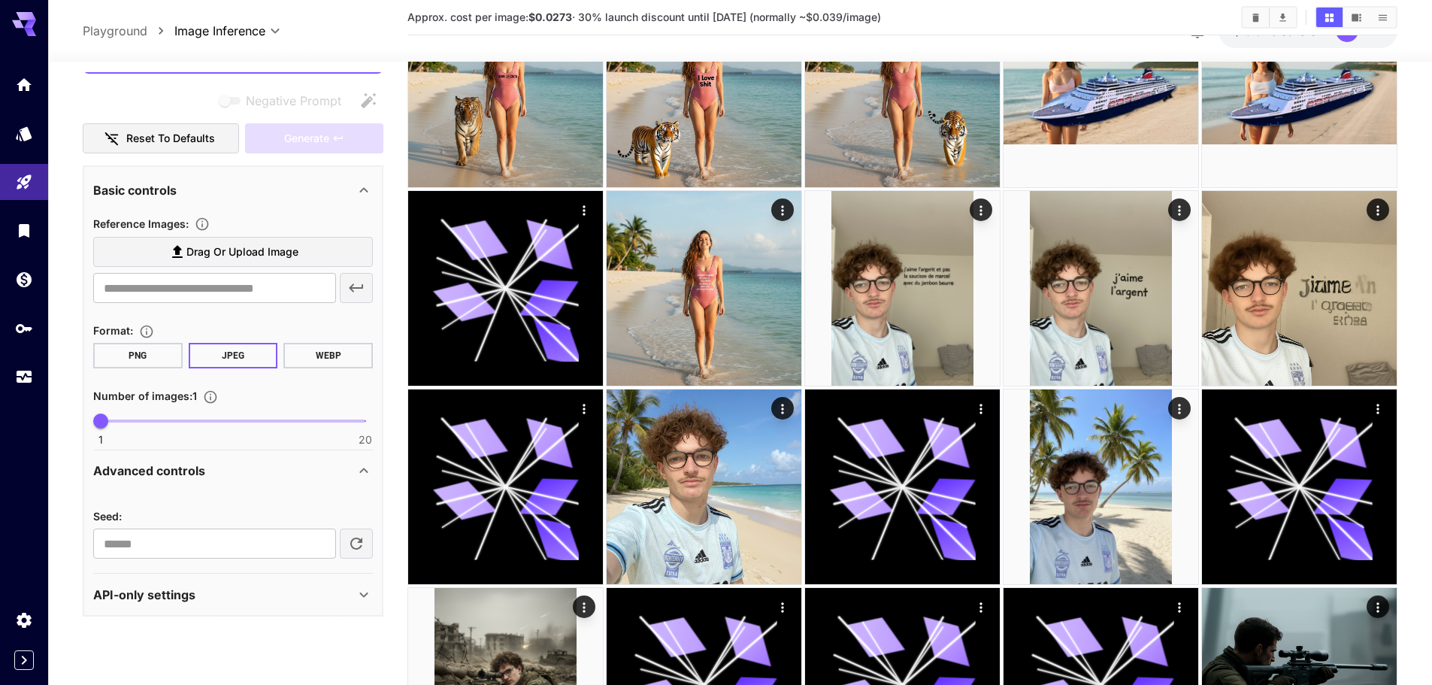
click at [187, 590] on p "API-only settings" at bounding box center [144, 594] width 102 height 18
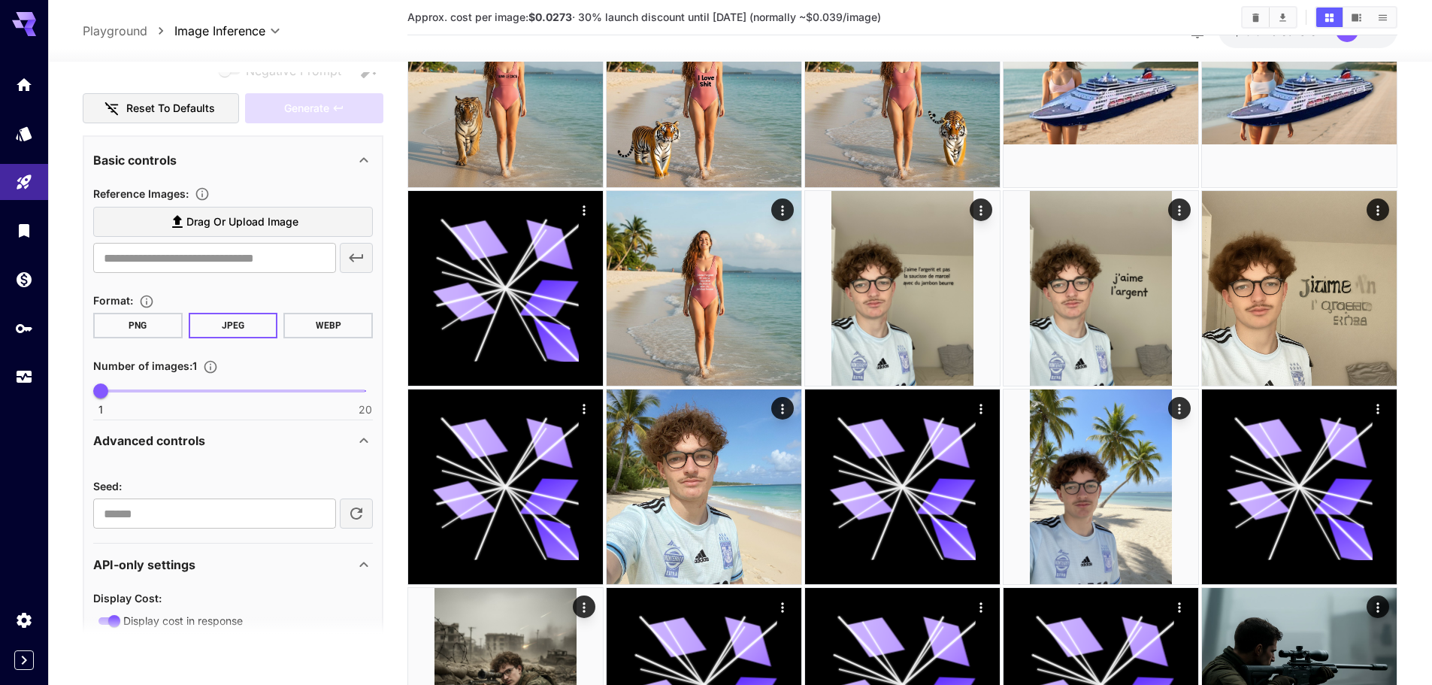
scroll to position [233, 0]
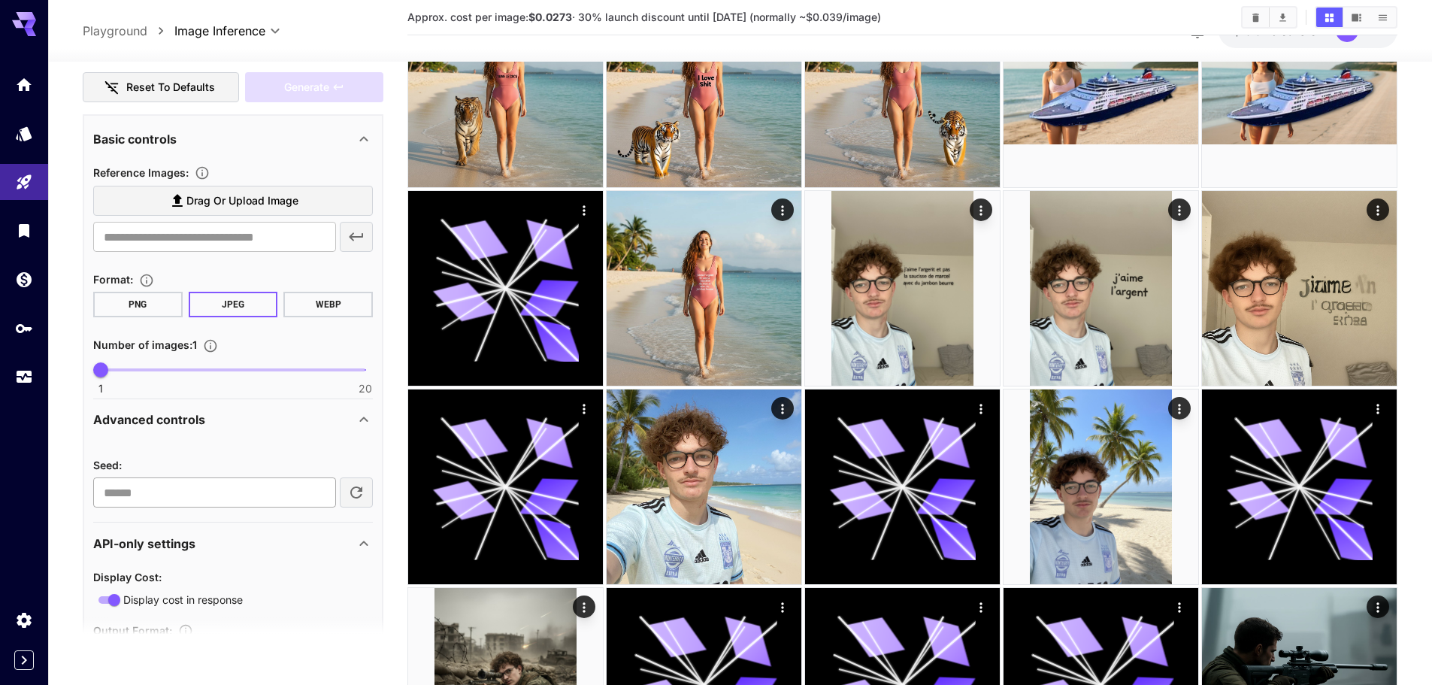
click at [168, 491] on input "number" at bounding box center [214, 492] width 243 height 30
click at [182, 452] on div "Seed : ​" at bounding box center [233, 472] width 280 height 70
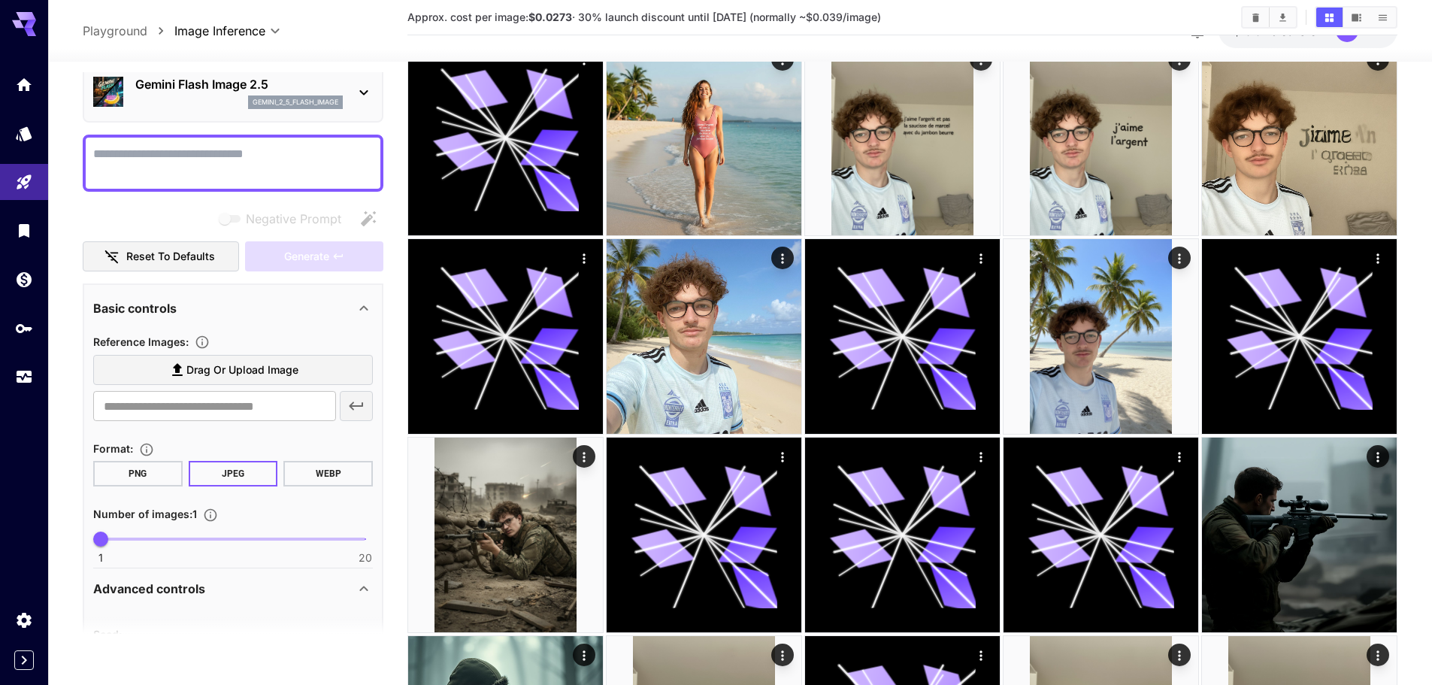
scroll to position [8, 0]
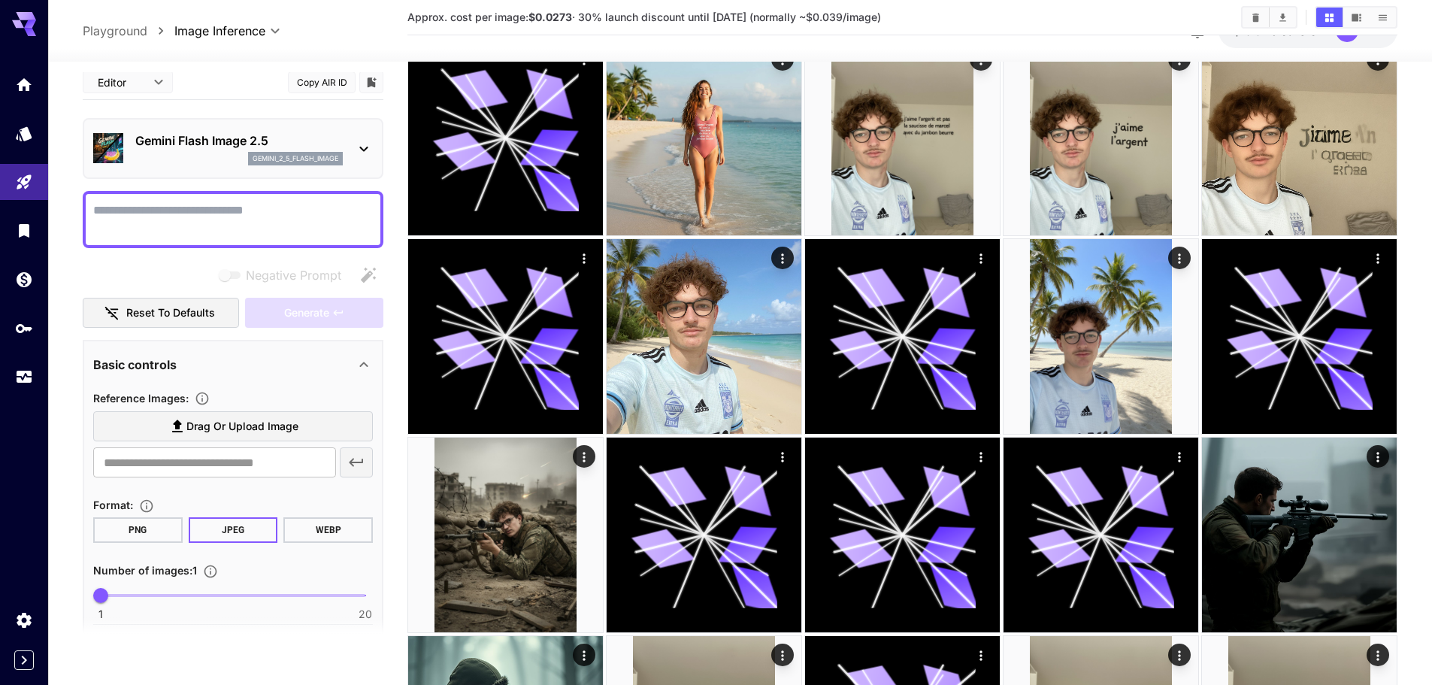
drag, startPoint x: 93, startPoint y: 354, endPoint x: 230, endPoint y: 389, distance: 141.3
click at [230, 389] on div "Basic controls Reference Images : Drag or upload image ​ Format : PNG JPEG WEBP…" at bounding box center [233, 482] width 280 height 273
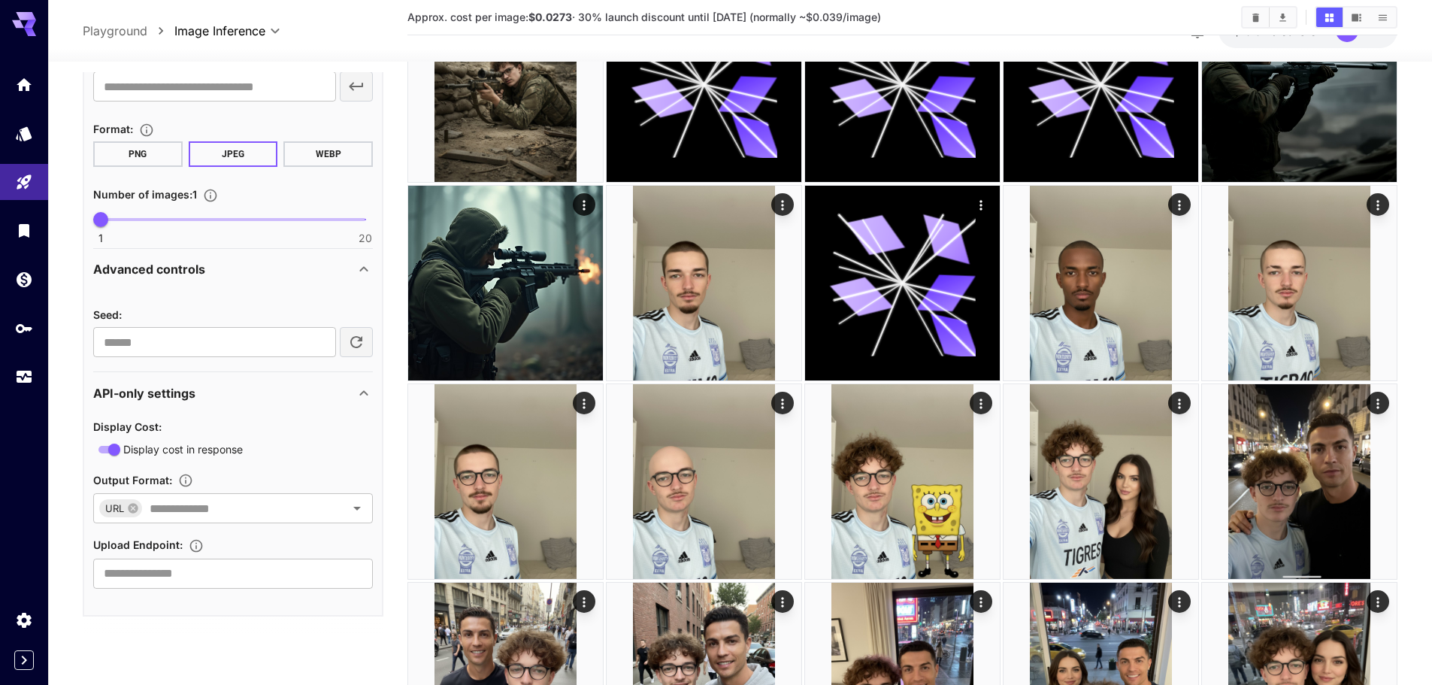
scroll to position [1127, 0]
drag, startPoint x: 94, startPoint y: 320, endPoint x: 305, endPoint y: 552, distance: 313.9
click at [305, 552] on div "Basic controls Reference Images : Drag or upload image ​ Format : PNG JPEG WEBP…" at bounding box center [233, 290] width 301 height 652
copy div "Reference Images : Drag or upload image ​ Format : PNG JPEG WEBP Number of imag…"
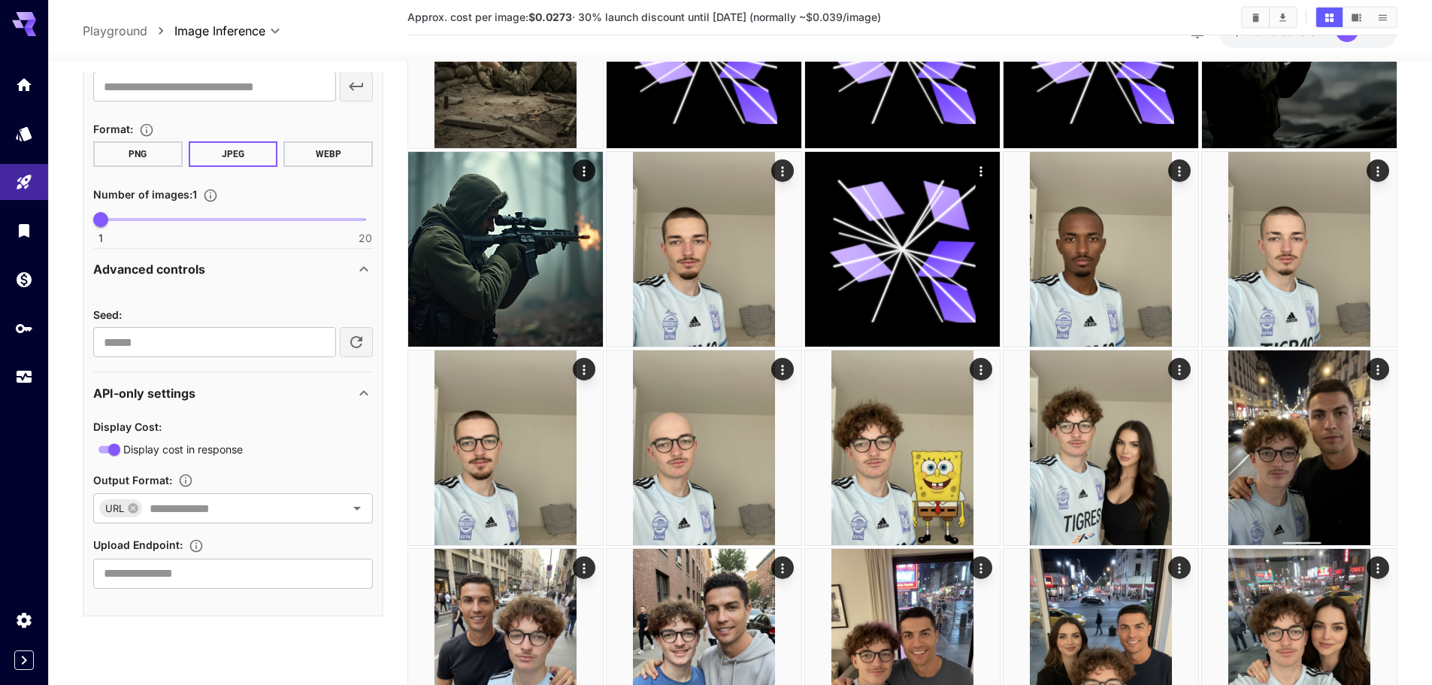
scroll to position [1202, 0]
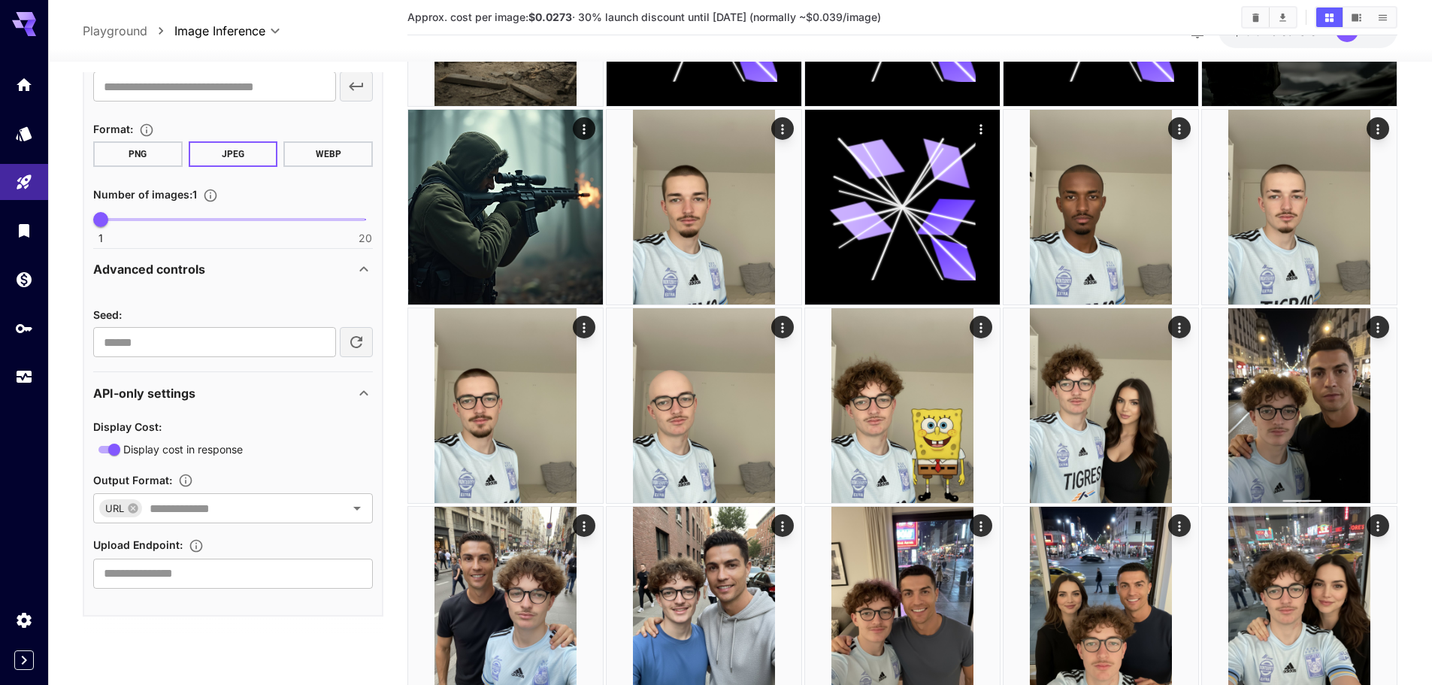
click at [229, 453] on span "Display cost in response" at bounding box center [182, 449] width 119 height 16
click at [184, 522] on div "URL ​" at bounding box center [233, 508] width 280 height 30
click at [223, 452] on span "Display cost in response" at bounding box center [182, 449] width 119 height 16
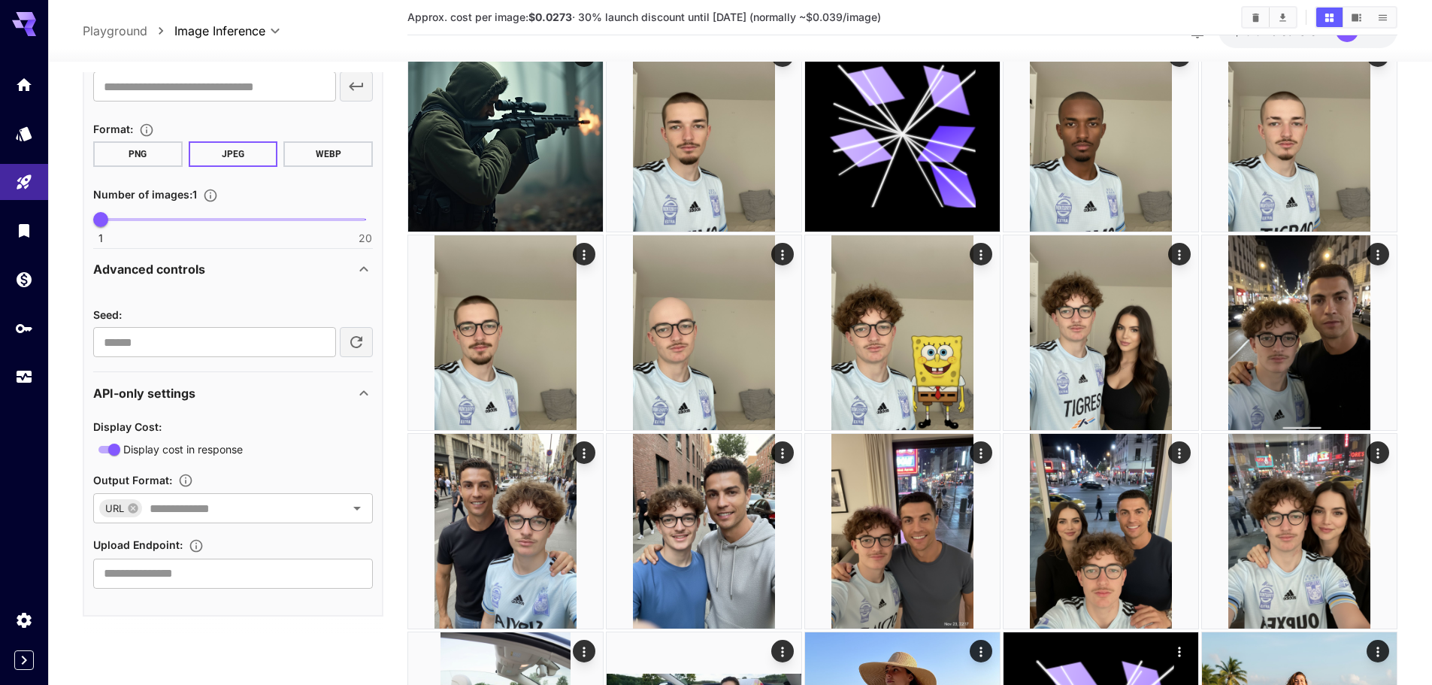
scroll to position [1278, 0]
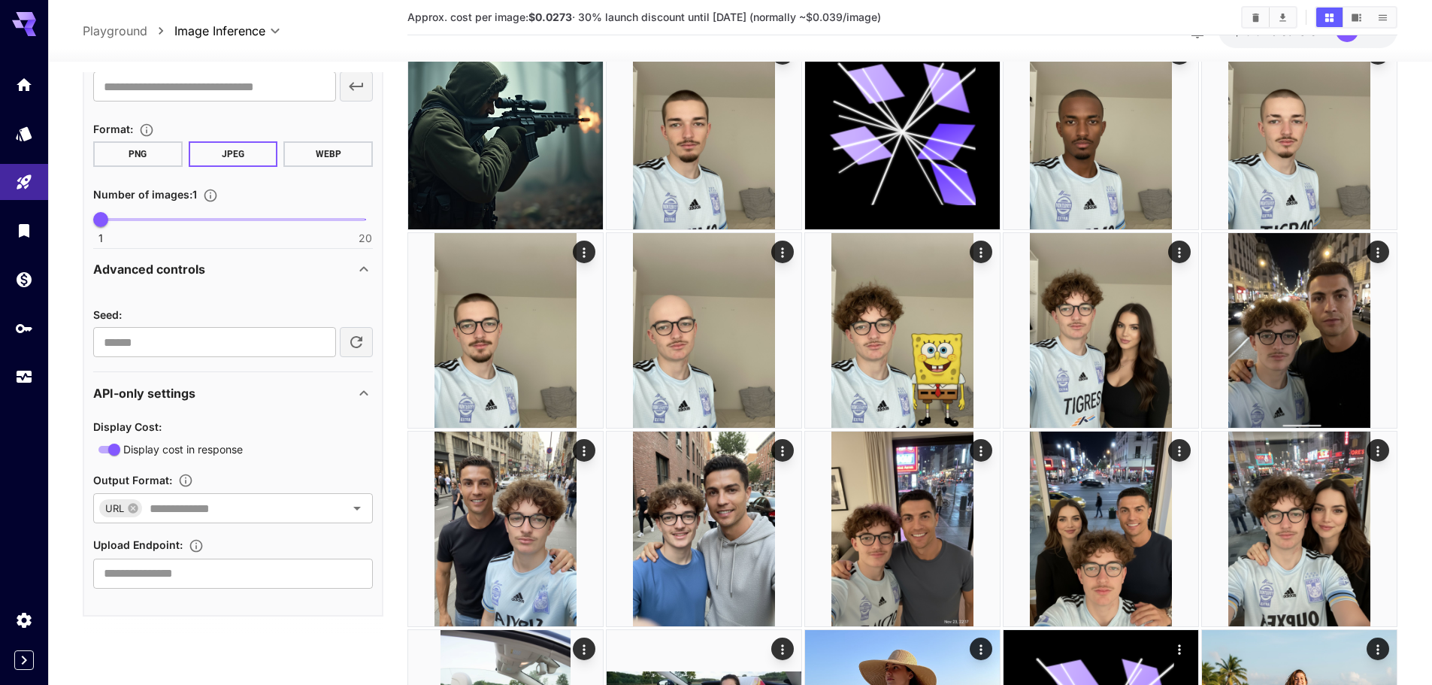
click at [143, 452] on span "Display cost in response" at bounding box center [182, 449] width 119 height 16
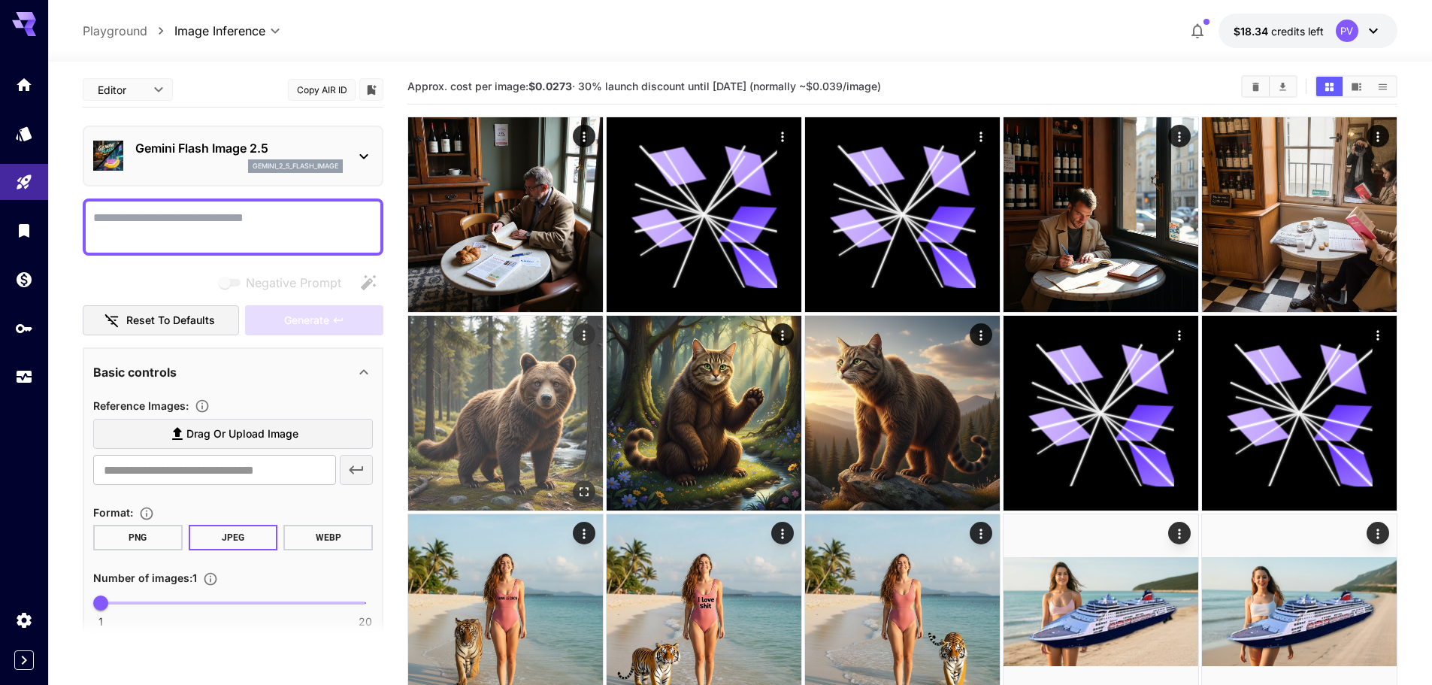
scroll to position [0, 0]
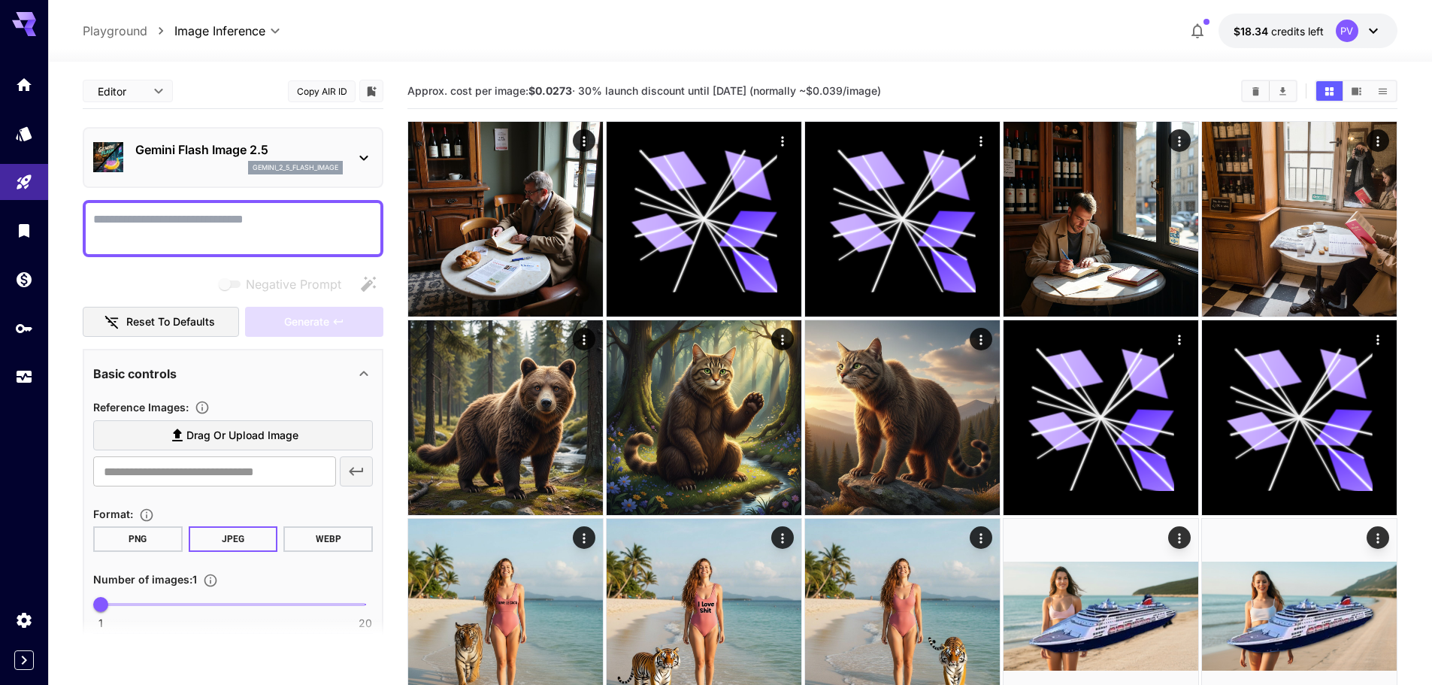
paste textarea "**********"
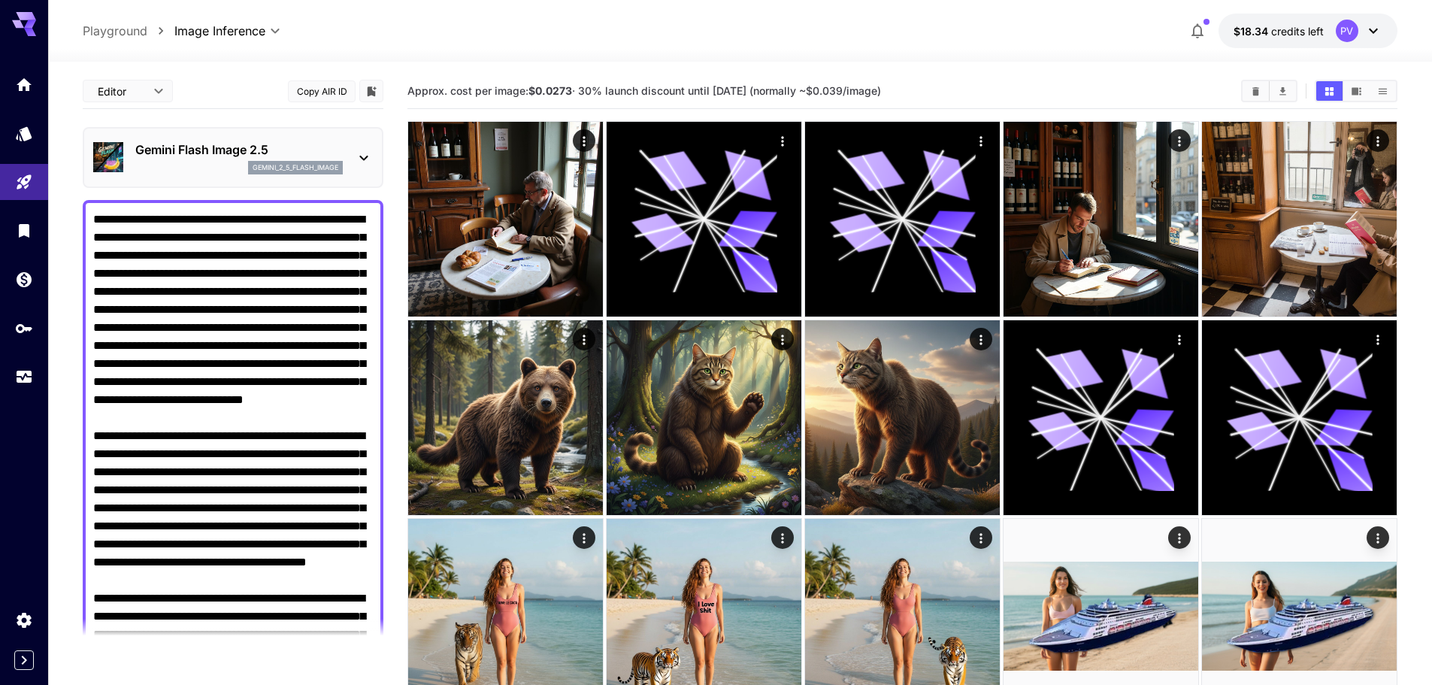
drag, startPoint x: 92, startPoint y: 219, endPoint x: 180, endPoint y: 301, distance: 120.7
click at [189, 308] on div at bounding box center [233, 607] width 301 height 815
drag, startPoint x: 91, startPoint y: 221, endPoint x: 112, endPoint y: 221, distance: 21.0
click at [112, 221] on div at bounding box center [233, 607] width 301 height 815
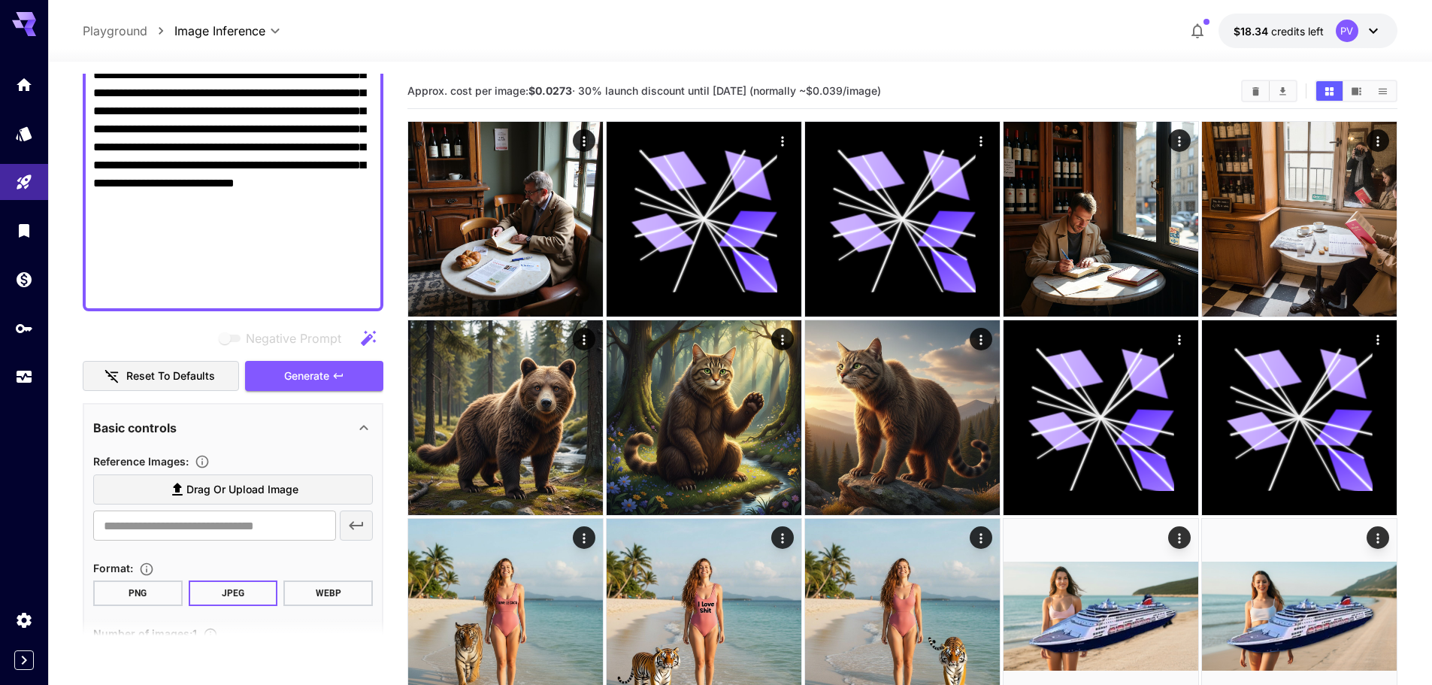
scroll to position [676, 0]
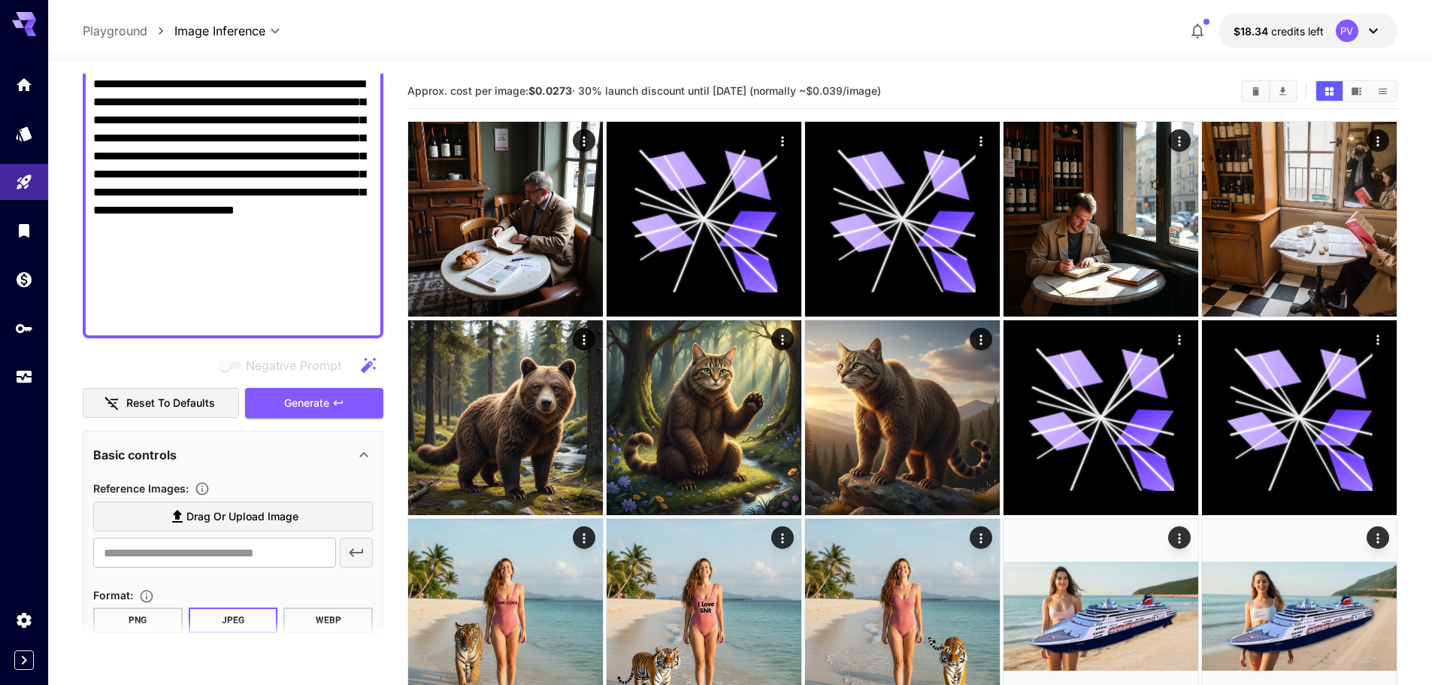
drag, startPoint x: 109, startPoint y: 214, endPoint x: 365, endPoint y: 322, distance: 278.2
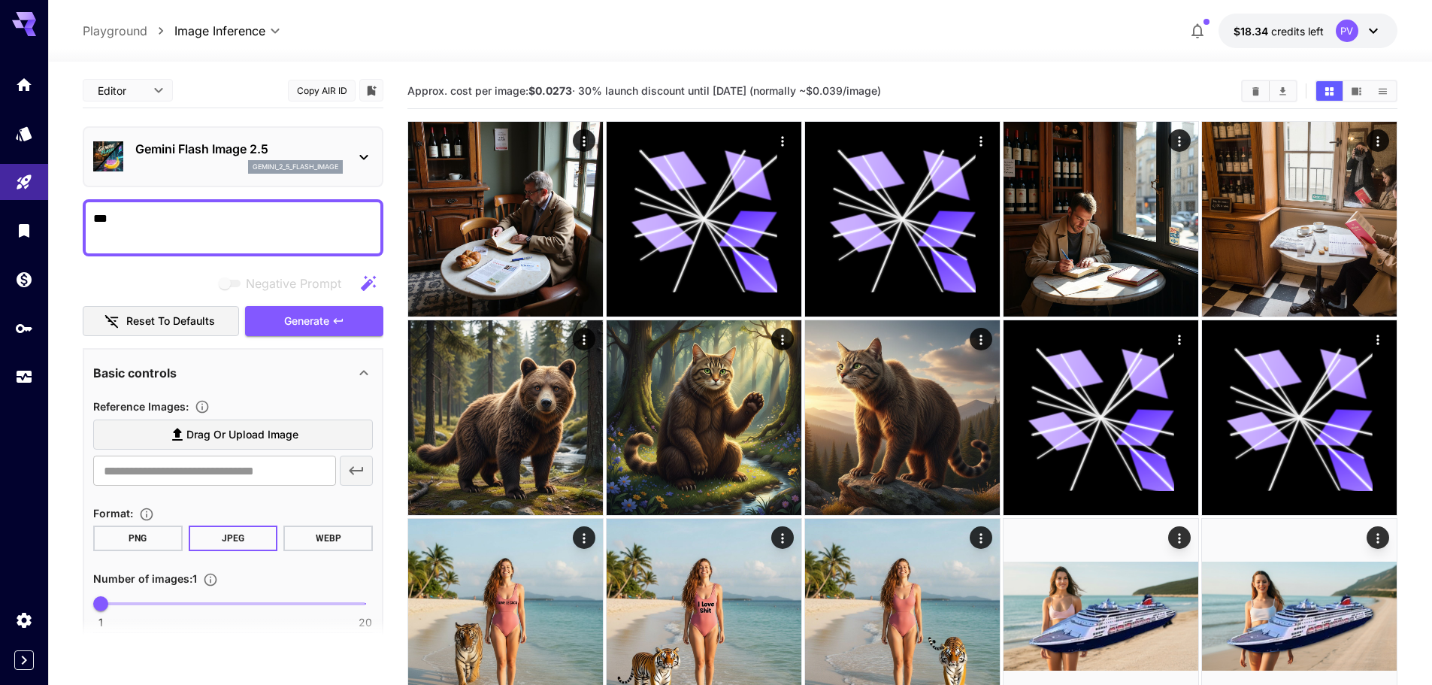
scroll to position [0, 0]
paste textarea "**********"
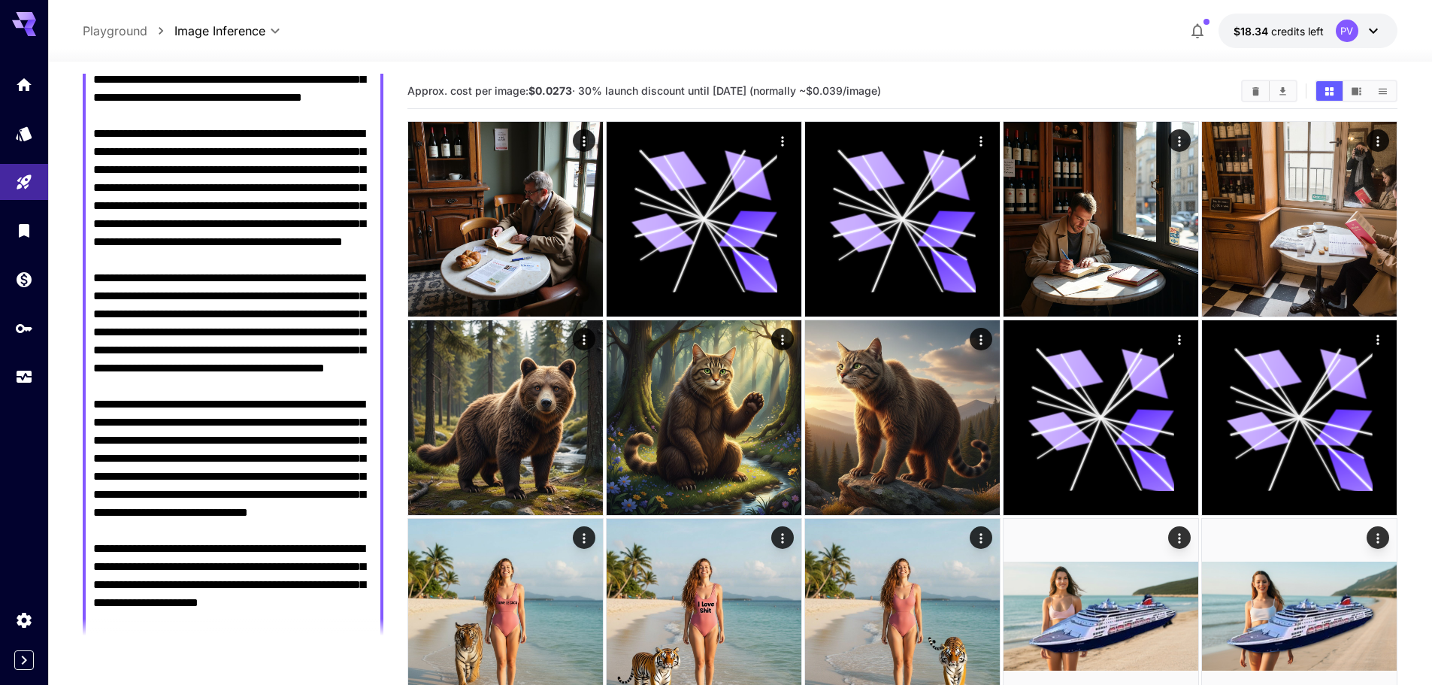
scroll to position [28, 0]
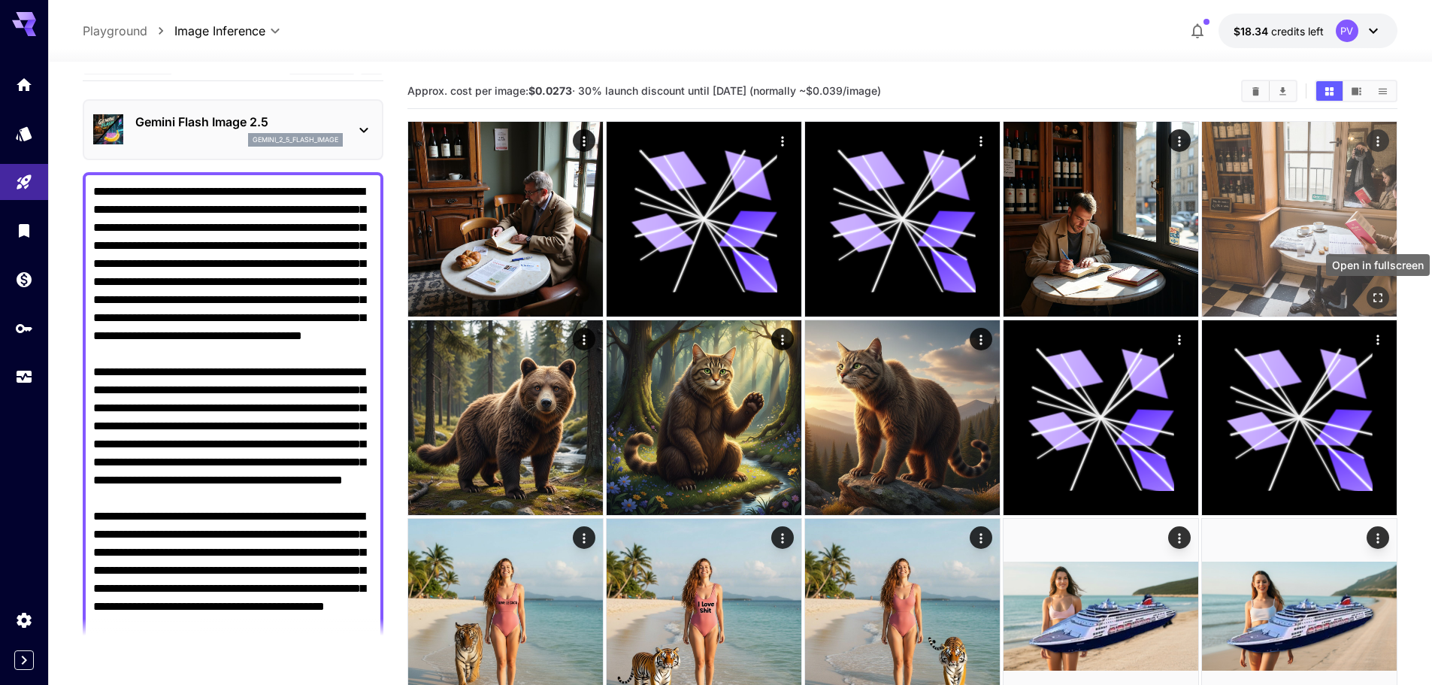
type textarea "**********"
click at [803, 292] on icon "Open in fullscreen" at bounding box center [1377, 297] width 15 height 15
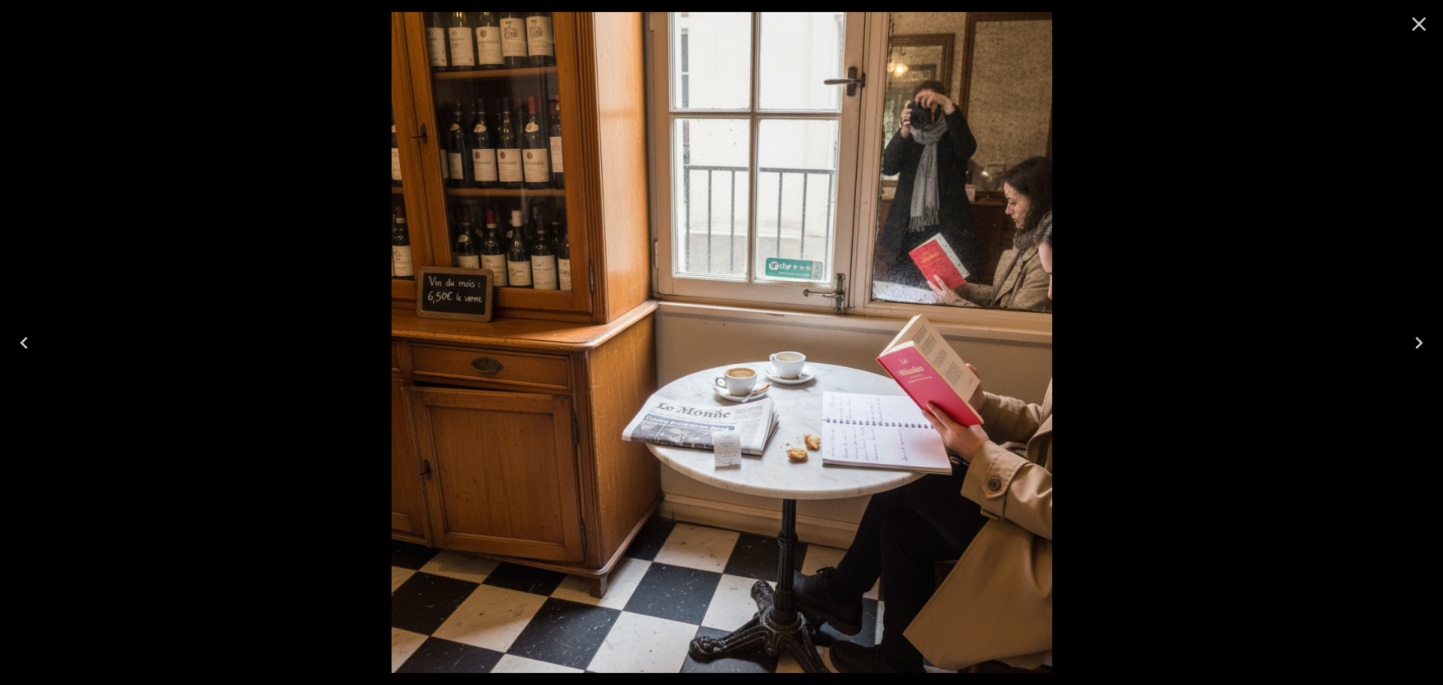
click at [803, 26] on icon "Close" at bounding box center [1419, 24] width 24 height 24
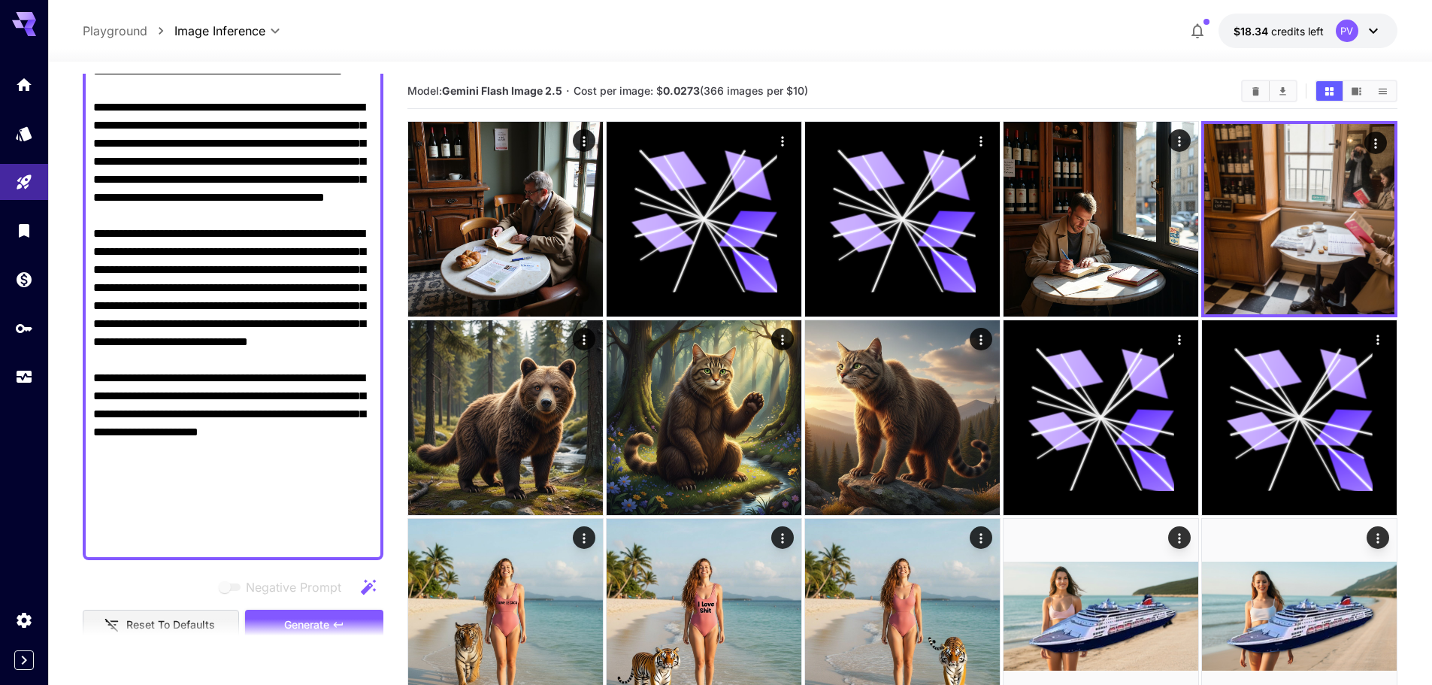
scroll to position [526, 0]
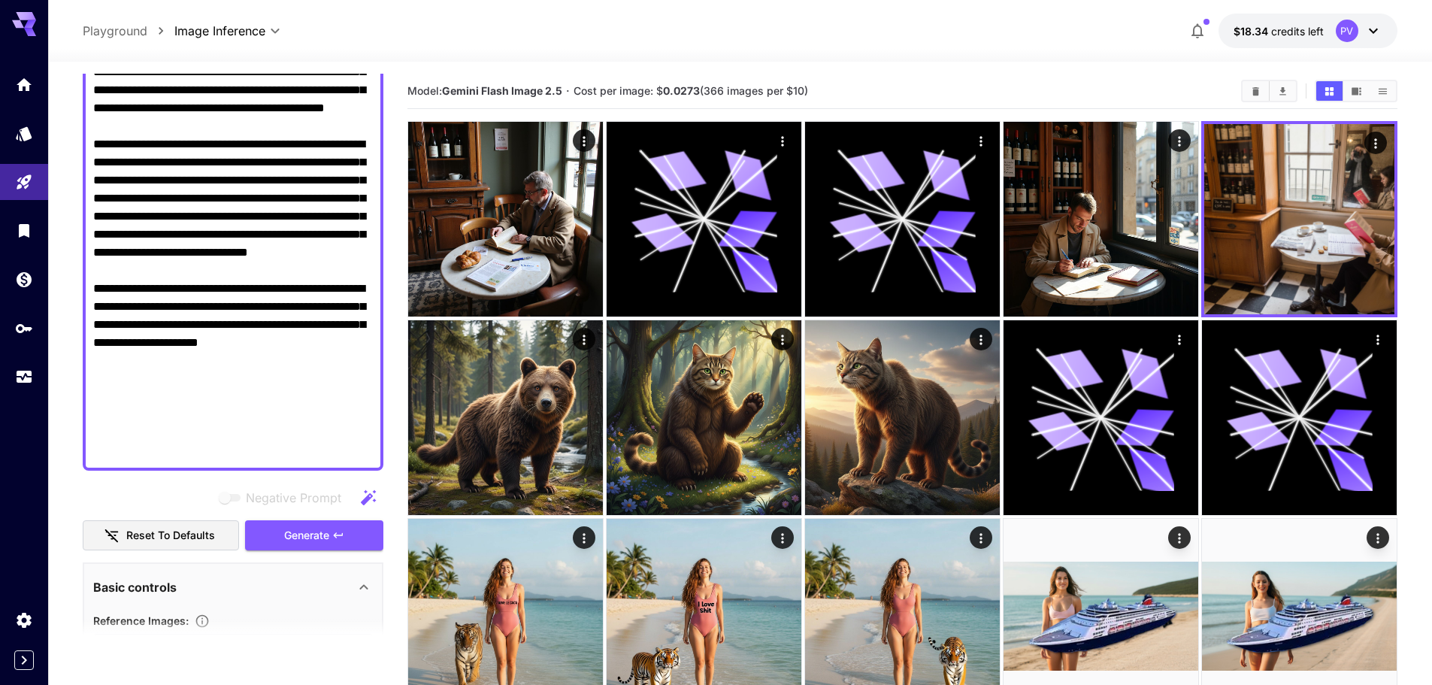
drag, startPoint x: 331, startPoint y: 451, endPoint x: 298, endPoint y: 437, distance: 35.3
click at [298, 437] on textarea "Negative Prompt" at bounding box center [233, 72] width 280 height 776
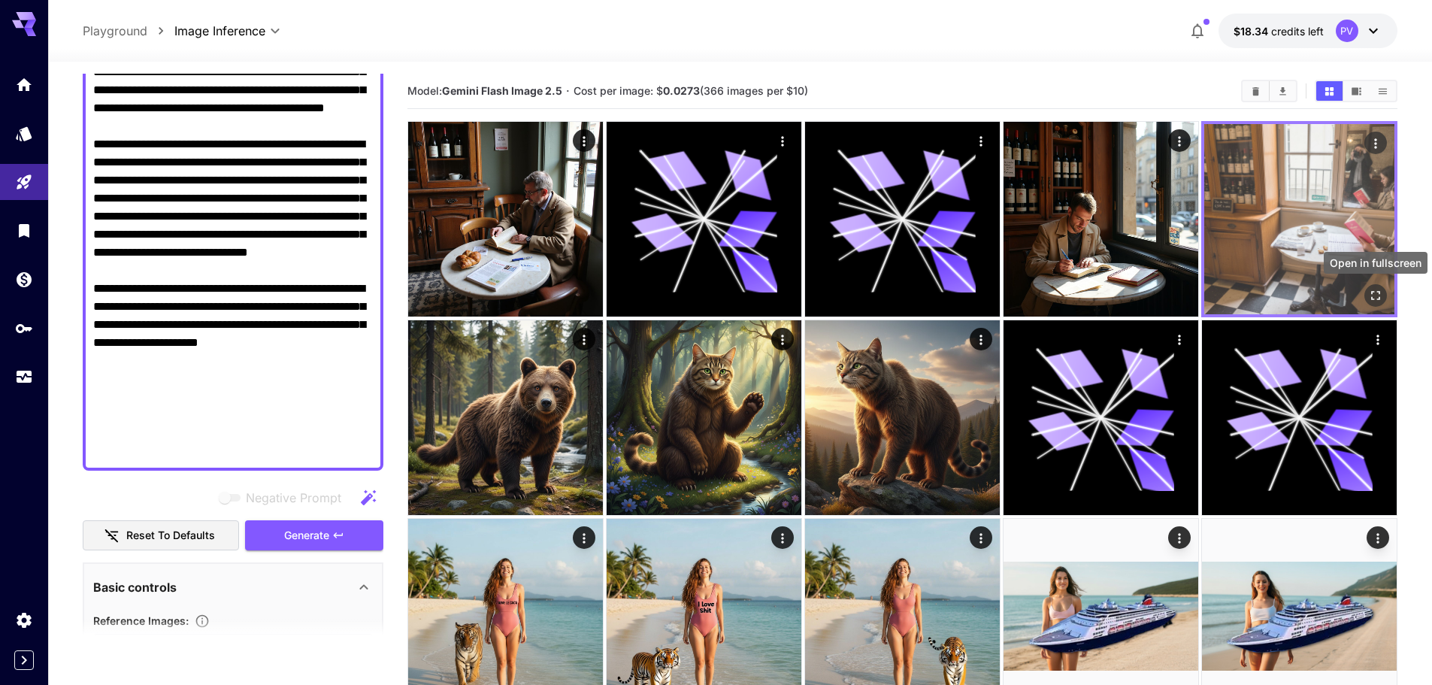
click at [803, 302] on icon "Open in fullscreen" at bounding box center [1375, 295] width 15 height 15
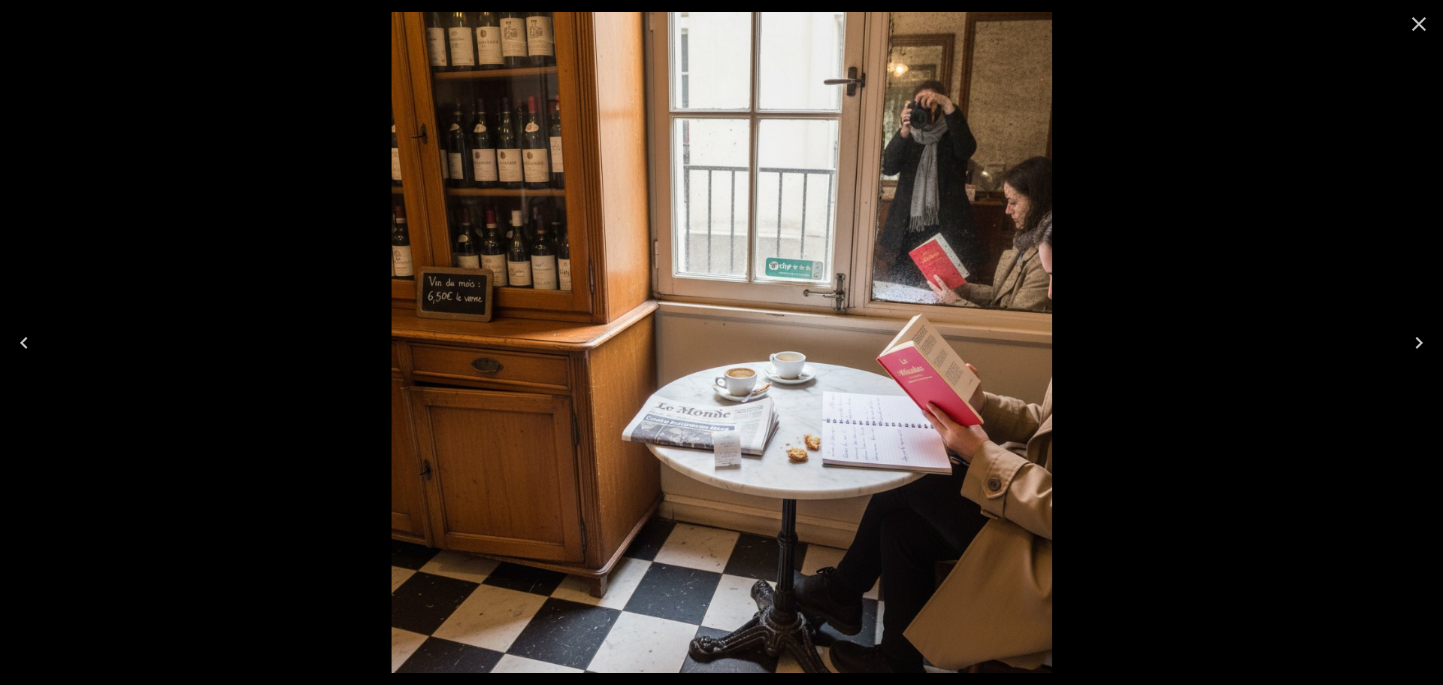
click at [803, 15] on button "Close" at bounding box center [1419, 24] width 36 height 36
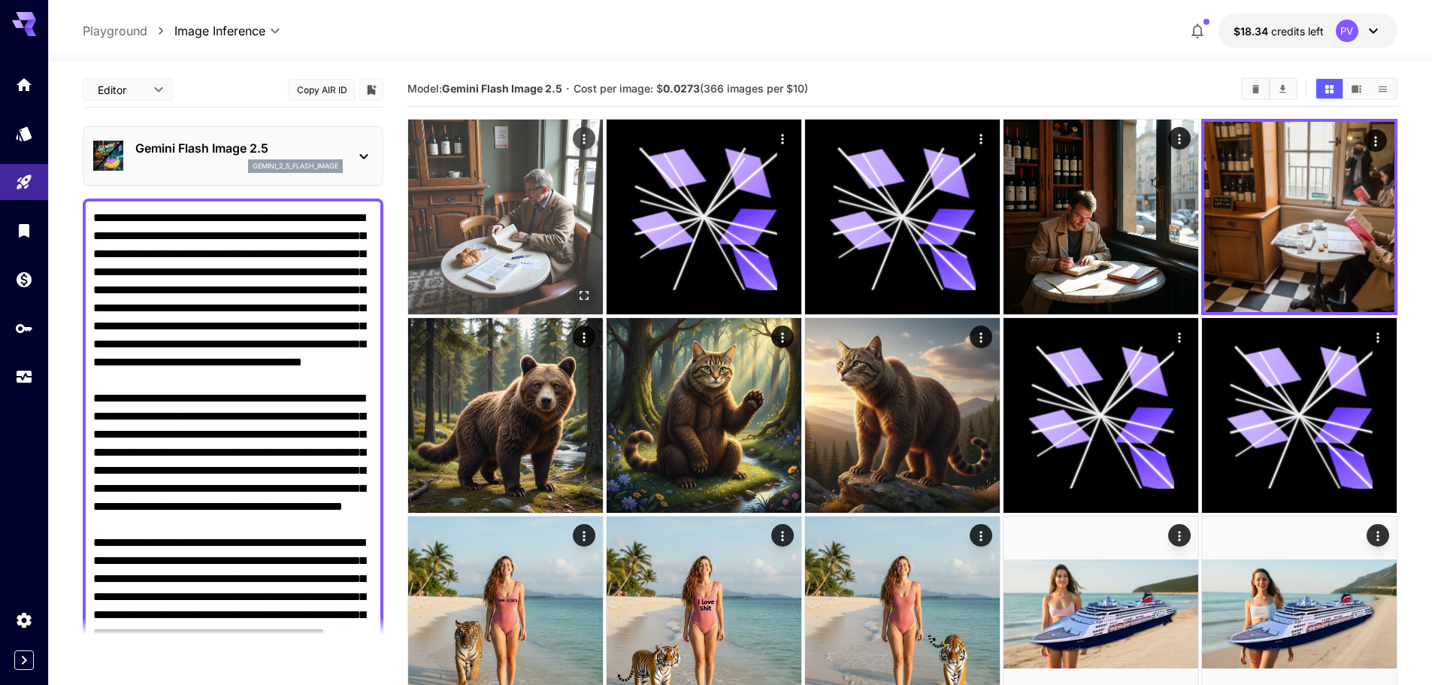
scroll to position [0, 0]
